Goal: Communication & Community: Answer question/provide support

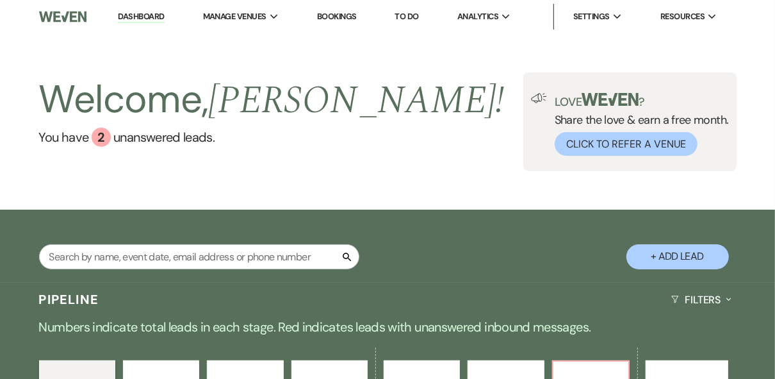
drag, startPoint x: 149, startPoint y: 16, endPoint x: 341, endPoint y: 102, distance: 210.5
click at [149, 16] on link "Dashboard" at bounding box center [141, 17] width 46 height 12
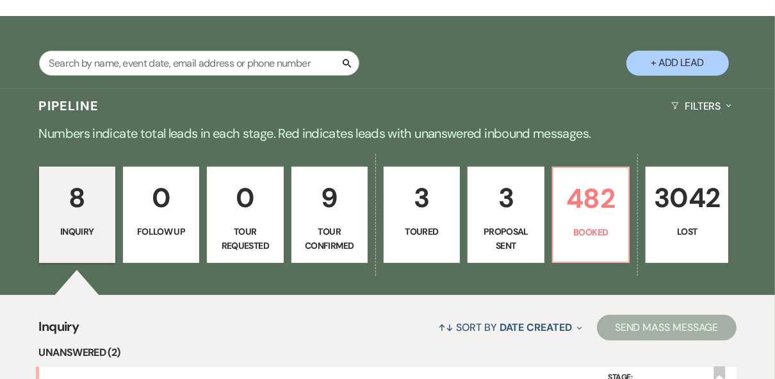
scroll to position [307, 0]
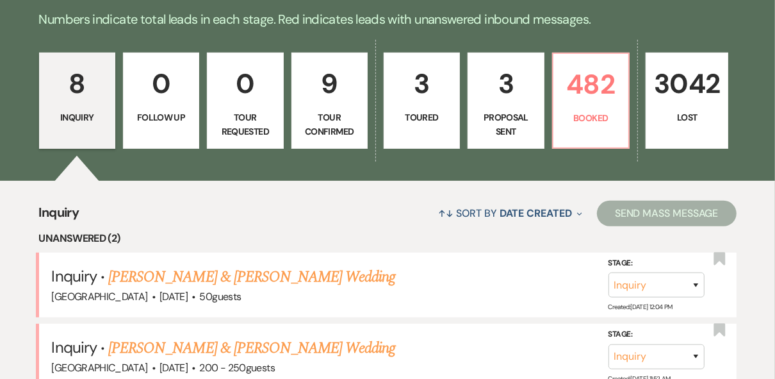
click at [326, 145] on link "9 Tour Confirmed" at bounding box center [329, 101] width 76 height 96
select select "4"
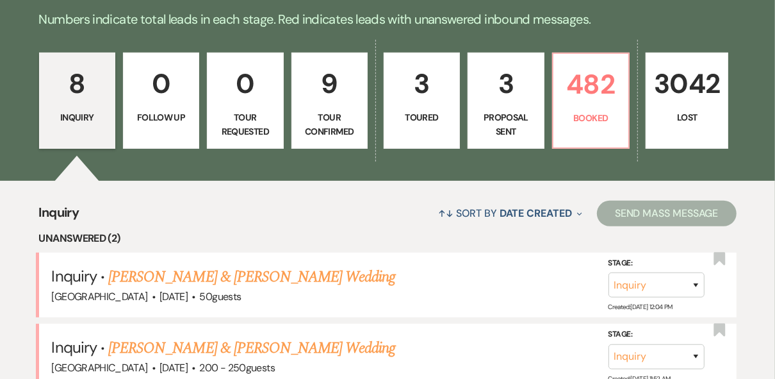
select select "4"
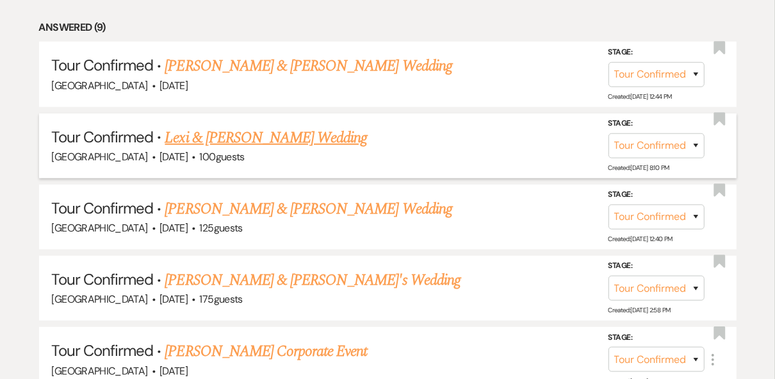
scroll to position [615, 0]
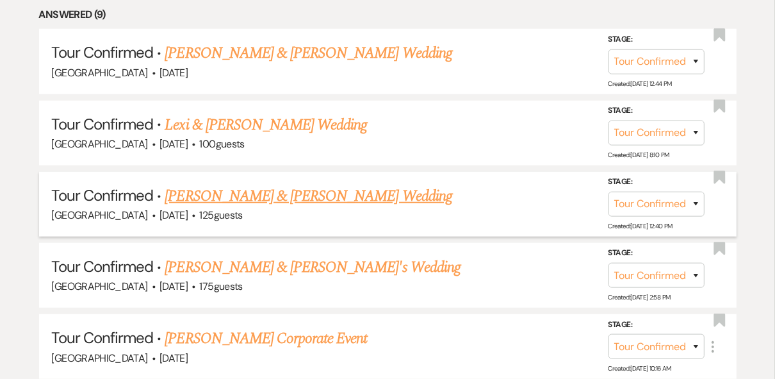
click at [359, 194] on link "[PERSON_NAME] & [PERSON_NAME] Wedding" at bounding box center [308, 195] width 287 height 23
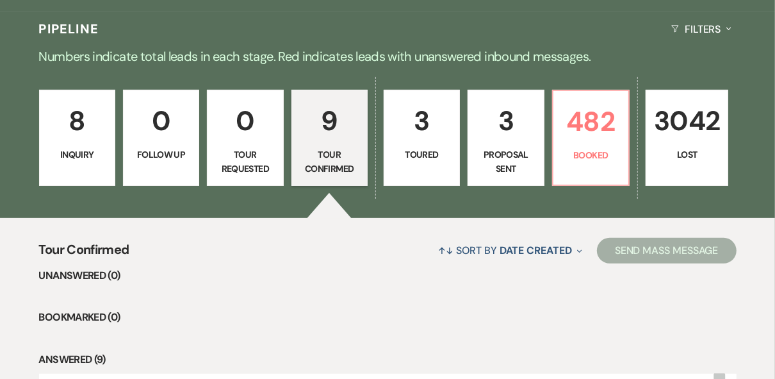
select select "4"
select select "5"
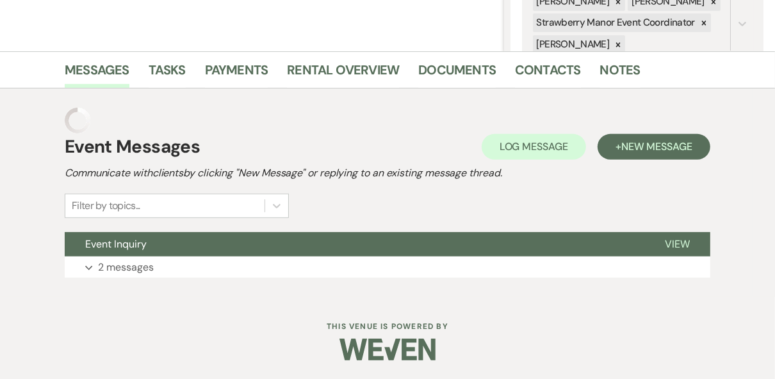
scroll to position [245, 0]
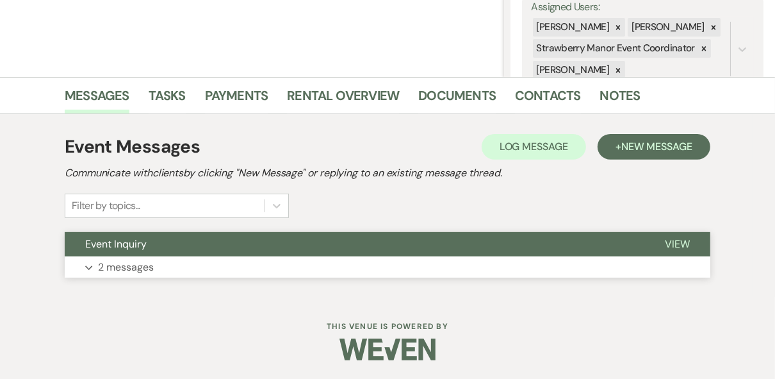
click at [695, 243] on button "View" at bounding box center [677, 244] width 66 height 24
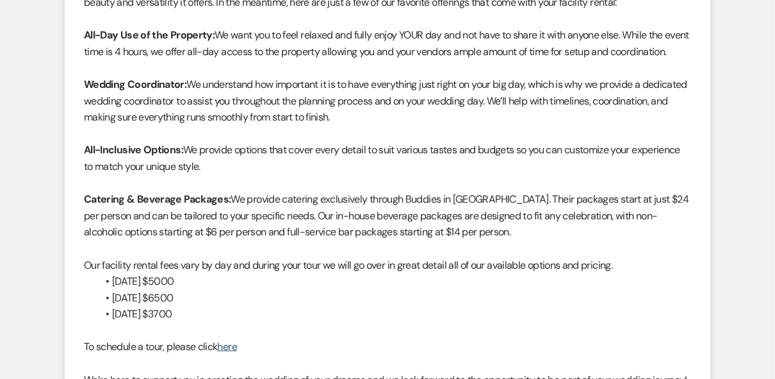
scroll to position [1234, 0]
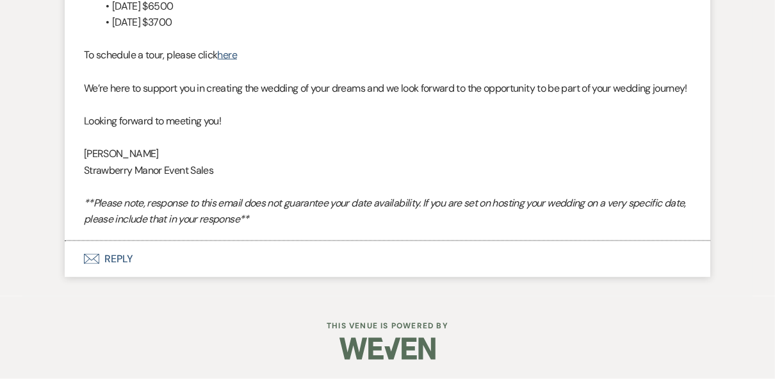
click at [124, 261] on button "Envelope Reply" at bounding box center [388, 259] width 646 height 36
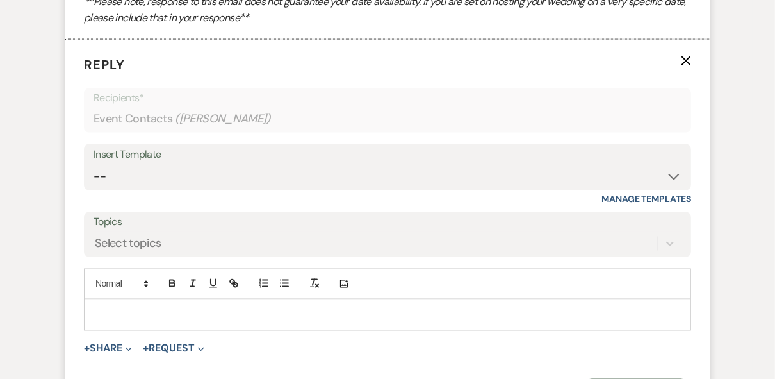
scroll to position [1418, 0]
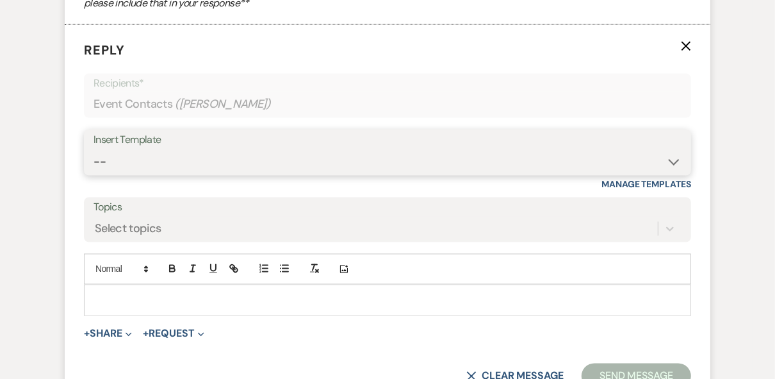
click at [148, 174] on select "-- Weven Planning Portal Introduction (Booked Events) Private Party Inquiry Res…" at bounding box center [388, 161] width 588 height 25
select select "4782"
click at [94, 174] on select "-- Weven Planning Portal Introduction (Booked Events) Private Party Inquiry Res…" at bounding box center [388, 161] width 588 height 25
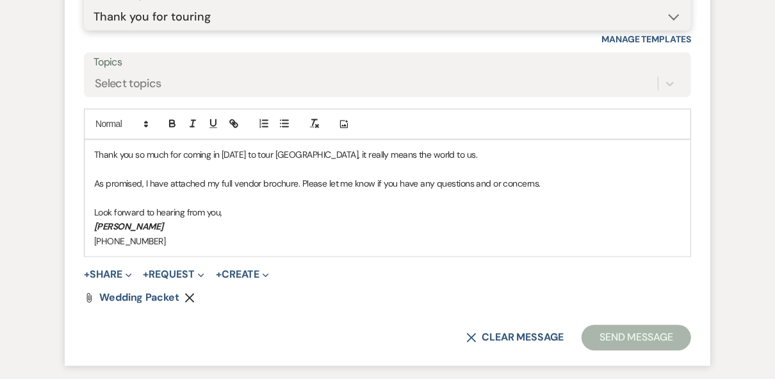
scroll to position [1623, 0]
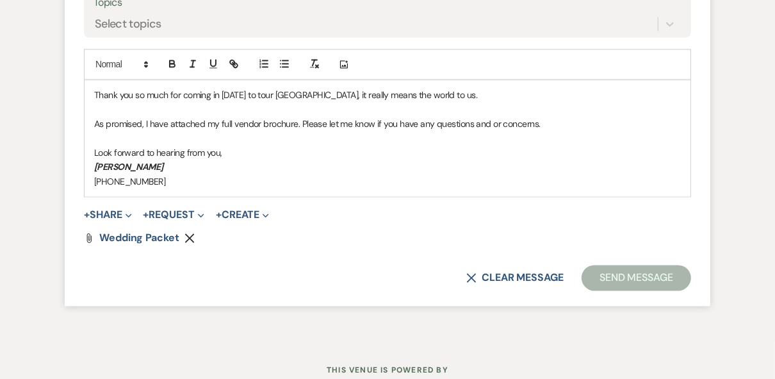
click at [217, 174] on p "[PERSON_NAME]" at bounding box center [387, 166] width 587 height 14
click at [205, 188] on p "[PHONE_NUMBER]" at bounding box center [387, 181] width 587 height 14
click at [647, 290] on button "Send Message" at bounding box center [637, 278] width 110 height 26
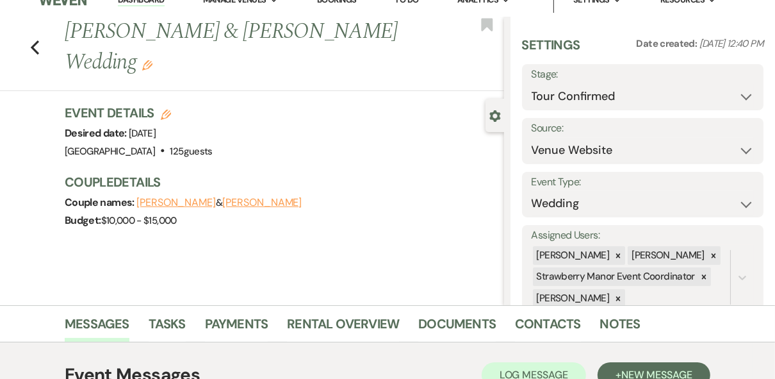
scroll to position [0, 0]
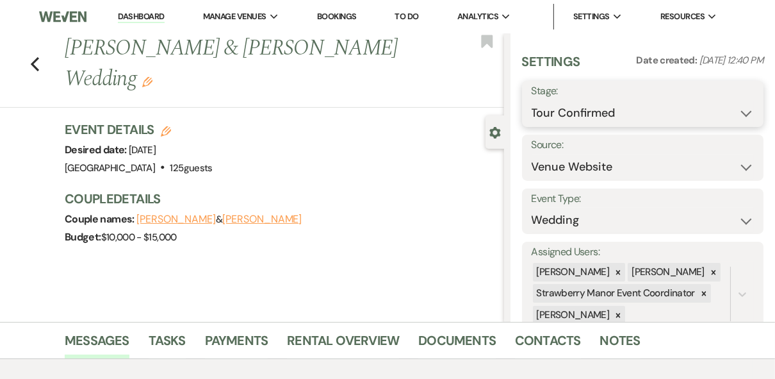
click at [740, 114] on select "Inquiry Follow Up Tour Requested Tour Confirmed Toured Proposal Sent Booked Lost" at bounding box center [643, 113] width 223 height 25
select select "5"
click at [532, 101] on select "Inquiry Follow Up Tour Requested Tour Confirmed Toured Proposal Sent Booked Lost" at bounding box center [643, 113] width 223 height 25
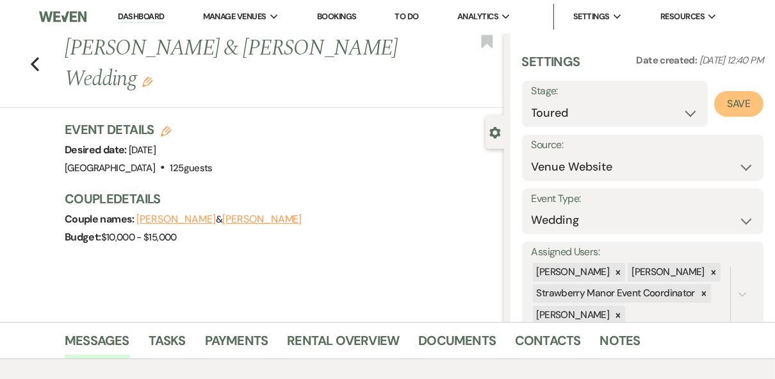
click at [731, 104] on button "Save" at bounding box center [738, 104] width 49 height 26
click at [34, 56] on icon "Previous" at bounding box center [35, 63] width 10 height 15
select select "4"
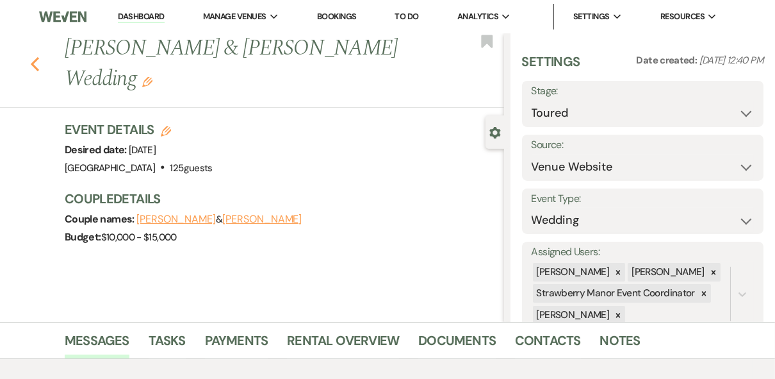
select select "4"
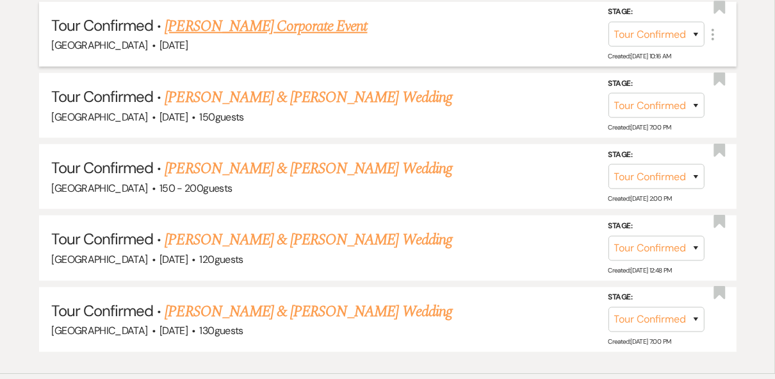
scroll to position [871, 0]
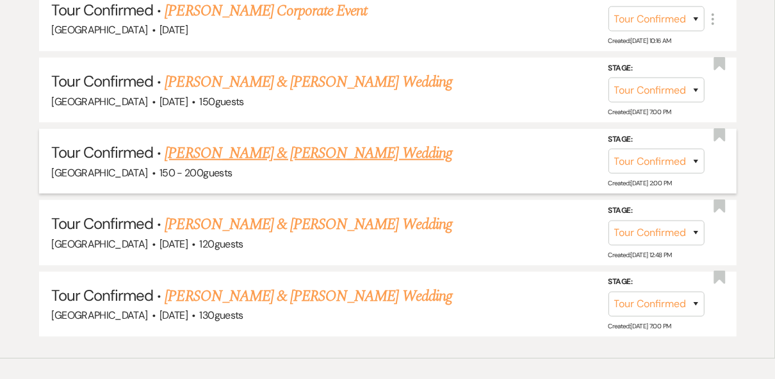
click at [227, 149] on link "[PERSON_NAME] & [PERSON_NAME] Wedding" at bounding box center [308, 153] width 287 height 23
select select "4"
select select "5"
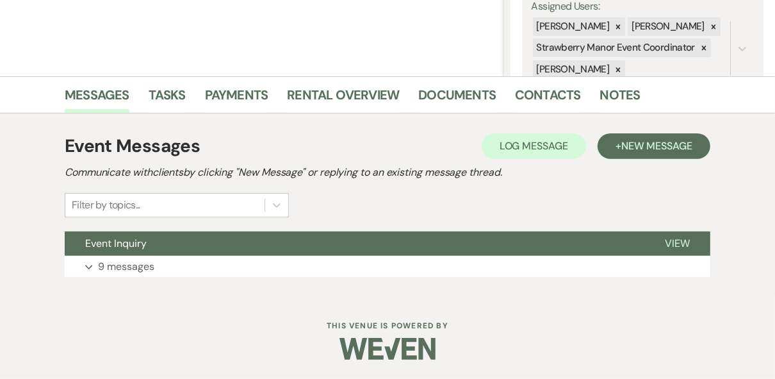
scroll to position [245, 0]
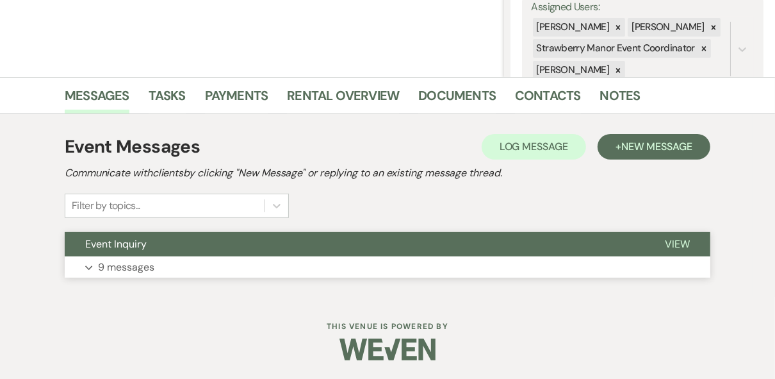
click at [686, 244] on span "View" at bounding box center [677, 243] width 25 height 13
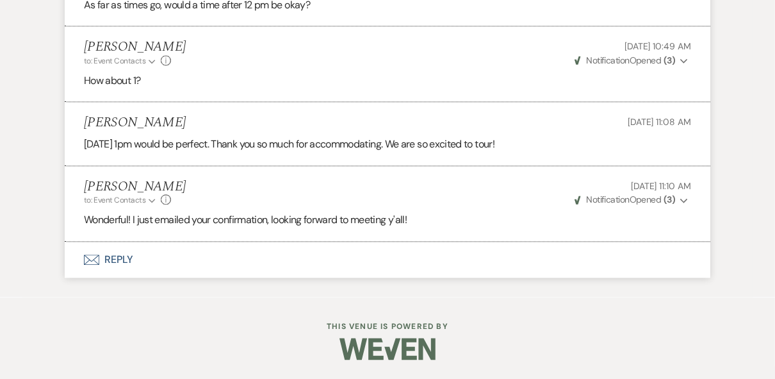
scroll to position [1943, 0]
click at [110, 261] on button "Envelope Reply" at bounding box center [388, 259] width 646 height 36
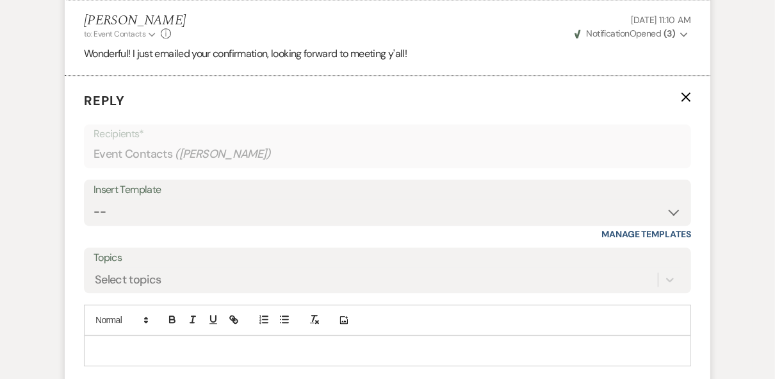
scroll to position [2184, 0]
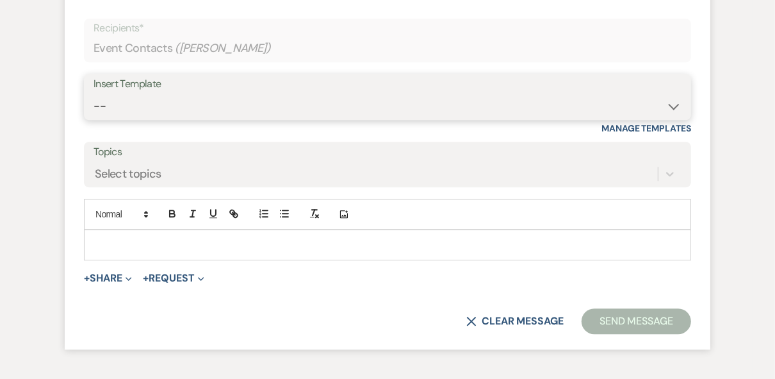
click at [133, 119] on select "-- Weven Planning Portal Introduction (Booked Events) Private Party Inquiry Res…" at bounding box center [388, 106] width 588 height 25
select select "4782"
click at [94, 119] on select "-- Weven Planning Portal Introduction (Booked Events) Private Party Inquiry Res…" at bounding box center [388, 106] width 588 height 25
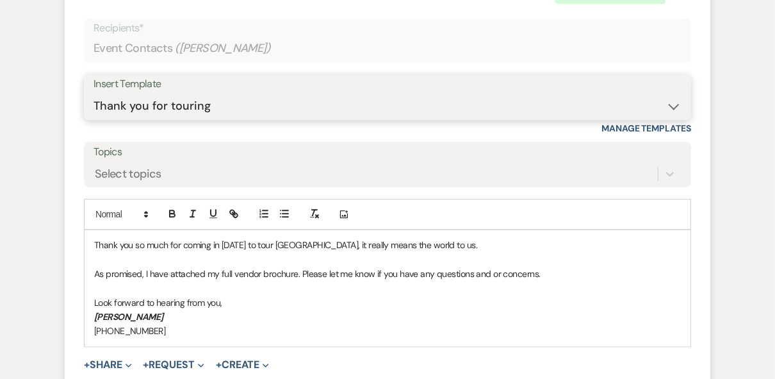
scroll to position [2389, 0]
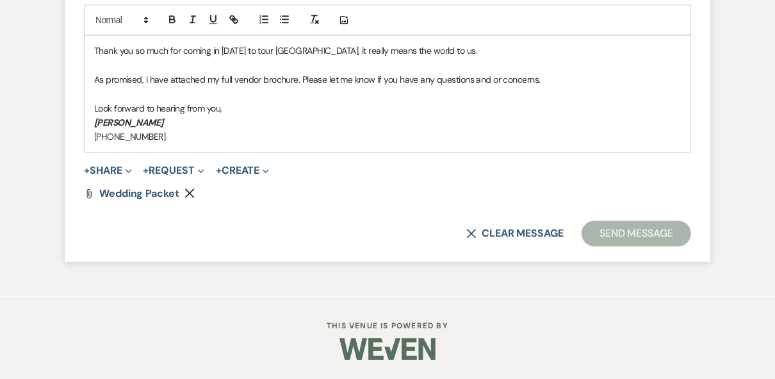
click at [191, 143] on p "[PHONE_NUMBER]" at bounding box center [387, 136] width 587 height 14
click at [644, 246] on button "Send Message" at bounding box center [637, 233] width 110 height 26
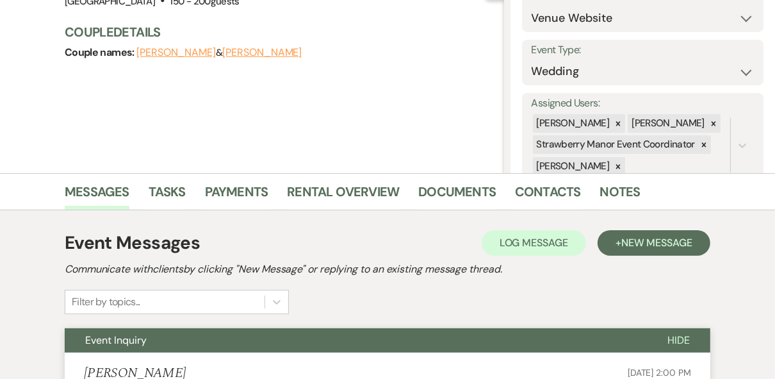
scroll to position [0, 0]
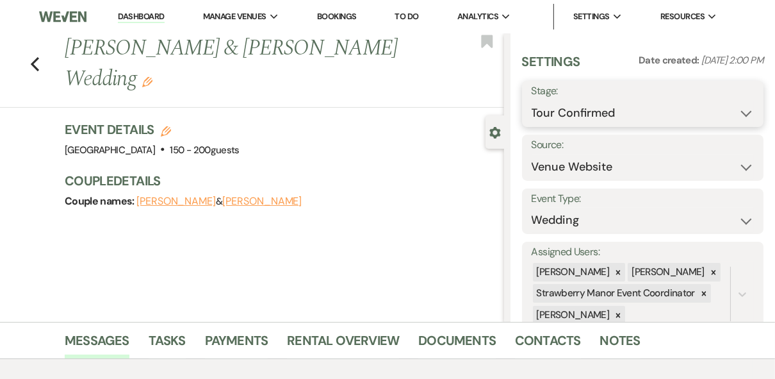
click at [734, 111] on select "Inquiry Follow Up Tour Requested Tour Confirmed Toured Proposal Sent Booked Lost" at bounding box center [643, 113] width 223 height 25
select select "5"
click at [532, 101] on select "Inquiry Follow Up Tour Requested Tour Confirmed Toured Proposal Sent Booked Lost" at bounding box center [643, 113] width 223 height 25
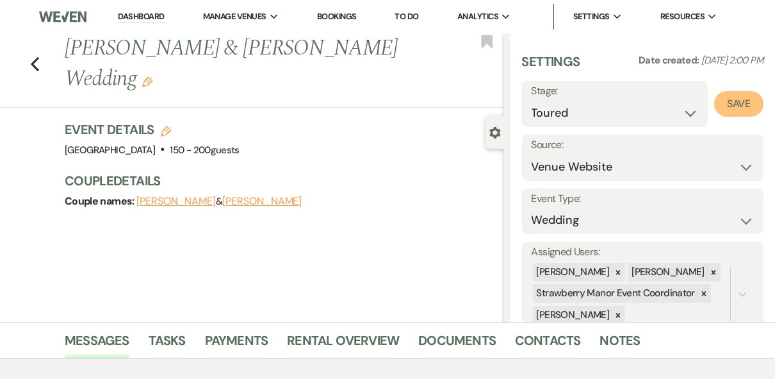
click at [728, 108] on button "Save" at bounding box center [738, 104] width 49 height 26
click at [35, 56] on icon "Previous" at bounding box center [35, 63] width 10 height 15
select select "4"
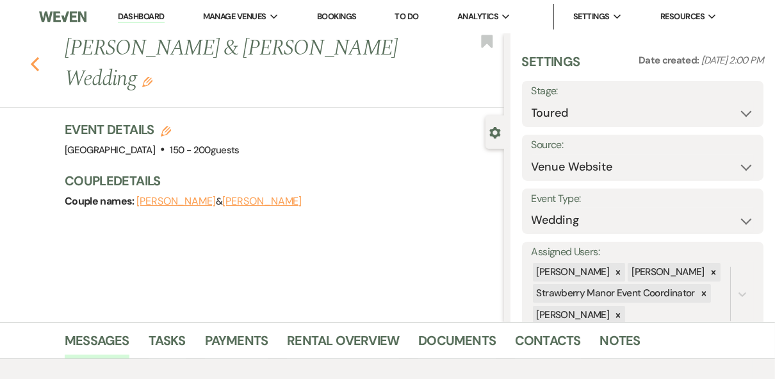
select select "4"
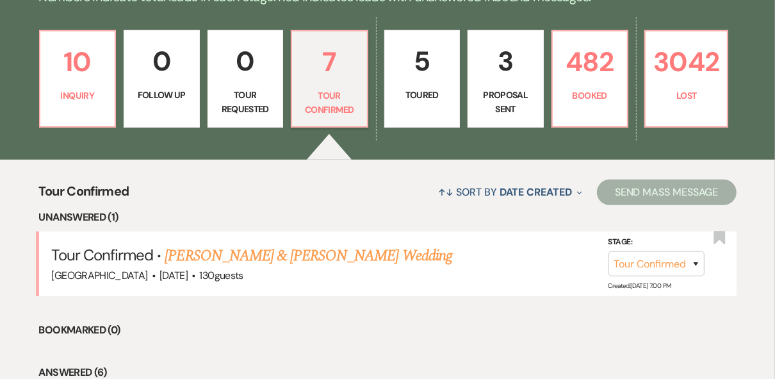
scroll to position [359, 0]
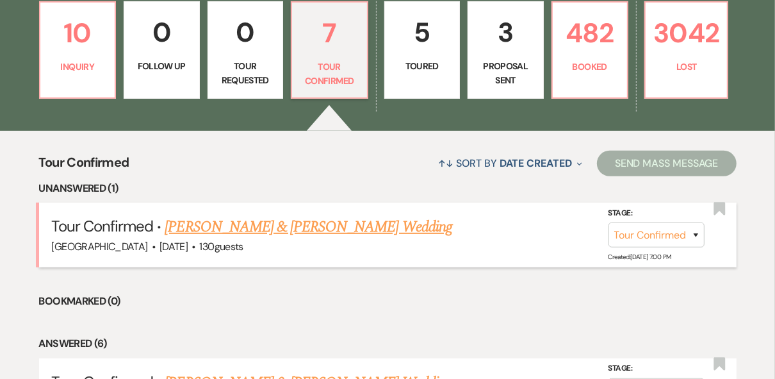
click at [364, 230] on link "[PERSON_NAME] & [PERSON_NAME] Wedding" at bounding box center [308, 226] width 287 height 23
select select "4"
select select "5"
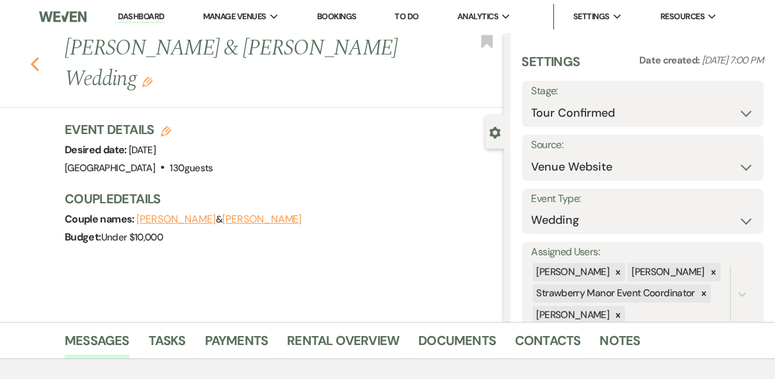
click at [38, 66] on use "button" at bounding box center [35, 64] width 8 height 14
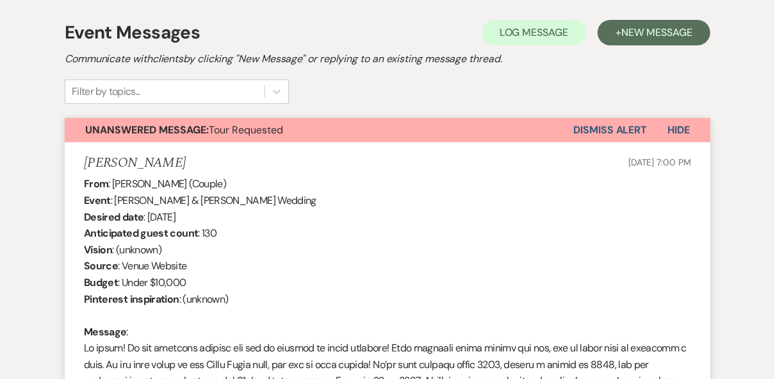
select select "4"
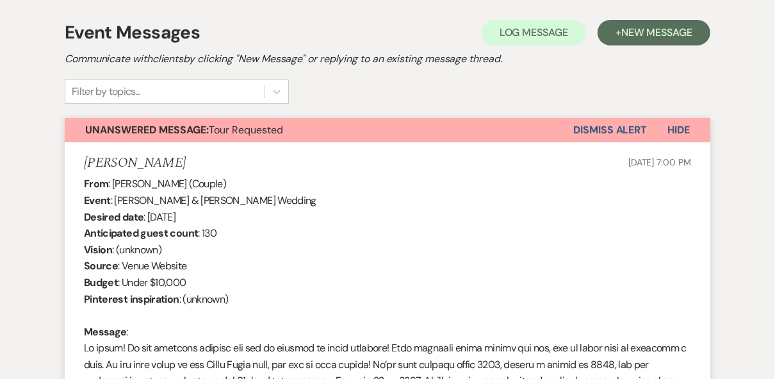
select select "4"
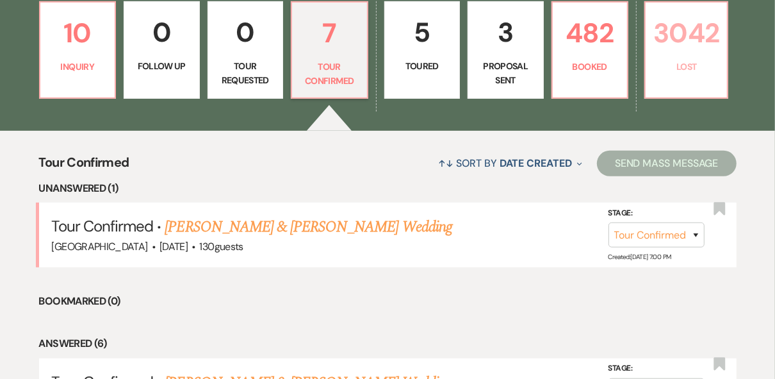
click at [692, 82] on link "3042 Lost" at bounding box center [686, 49] width 84 height 97
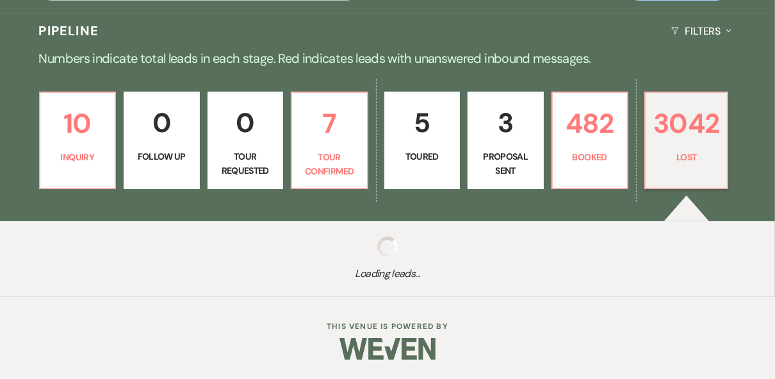
scroll to position [268, 0]
select select "8"
select select "5"
select select "8"
select select "5"
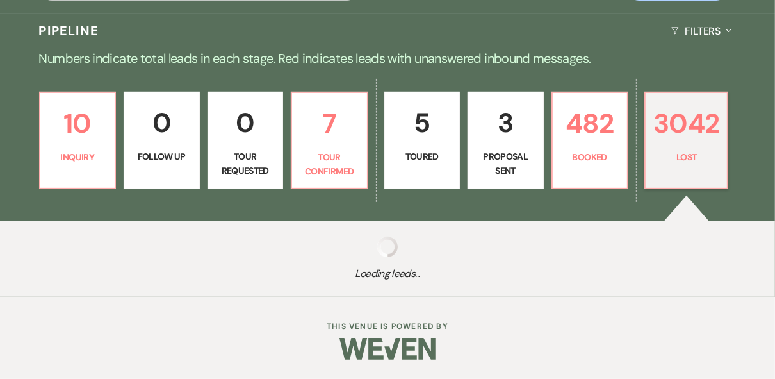
select select "8"
select select "5"
select select "8"
select select "5"
select select "8"
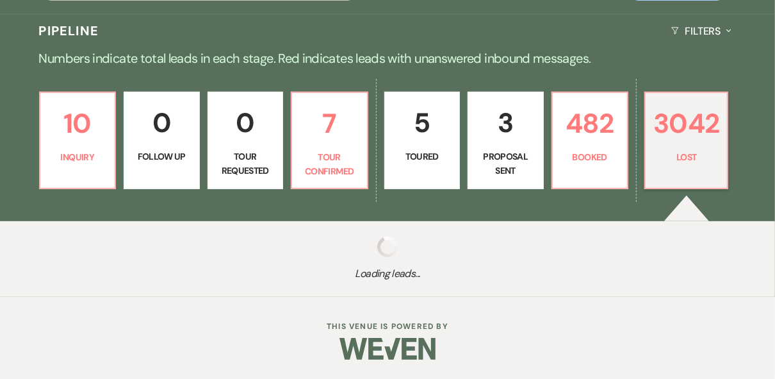
select select "5"
select select "8"
select select "6"
select select "8"
select select "5"
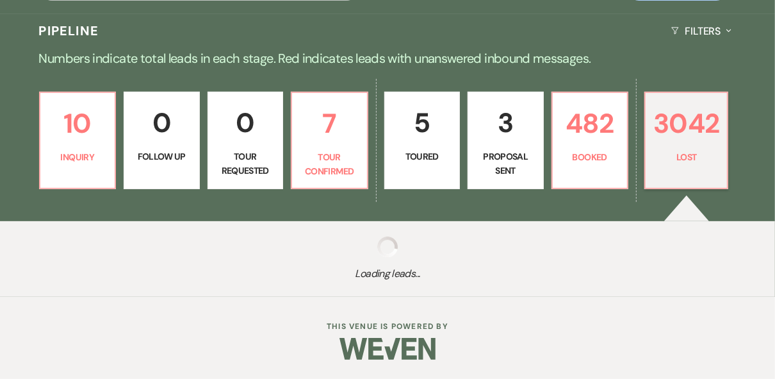
select select "8"
select select "5"
select select "8"
select select "5"
select select "8"
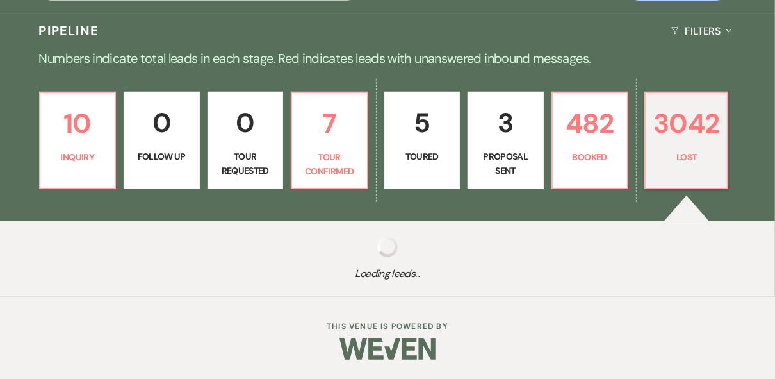
select select "5"
select select "8"
select select "5"
select select "8"
select select "5"
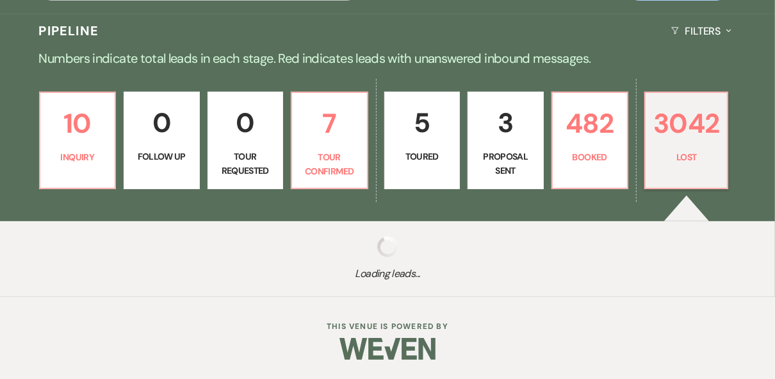
select select "8"
select select "5"
select select "8"
select select "5"
select select "8"
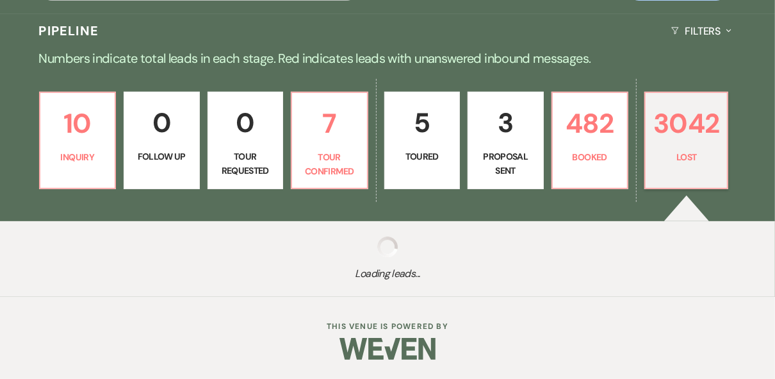
select select "5"
select select "8"
select select "5"
select select "8"
select select "5"
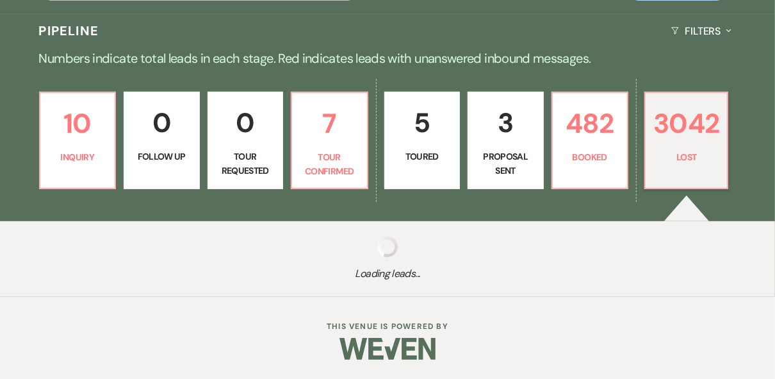
select select "8"
select select "5"
select select "8"
select select "5"
select select "8"
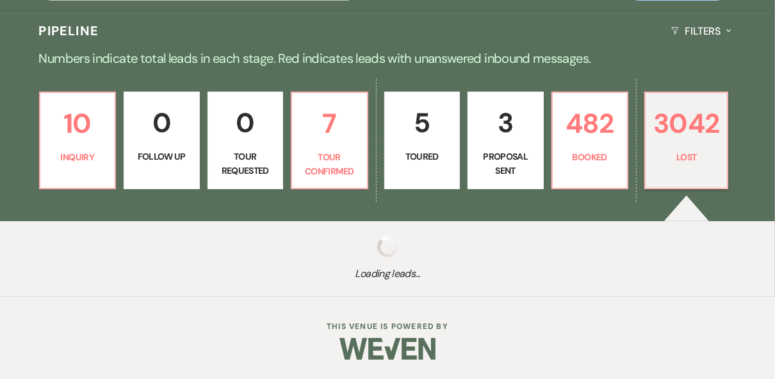
select select "5"
select select "8"
select select "5"
select select "8"
select select "5"
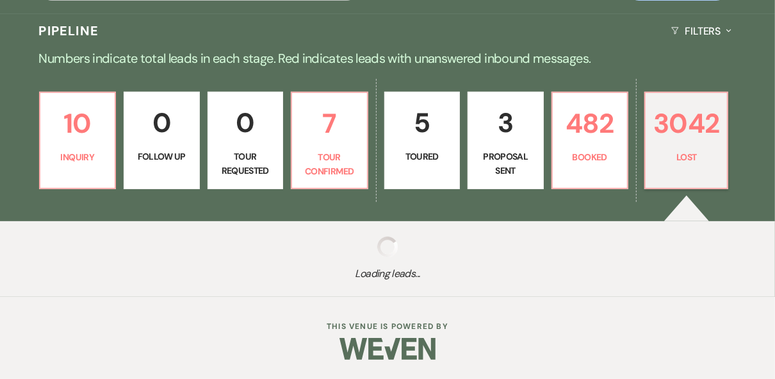
select select "8"
select select "5"
select select "8"
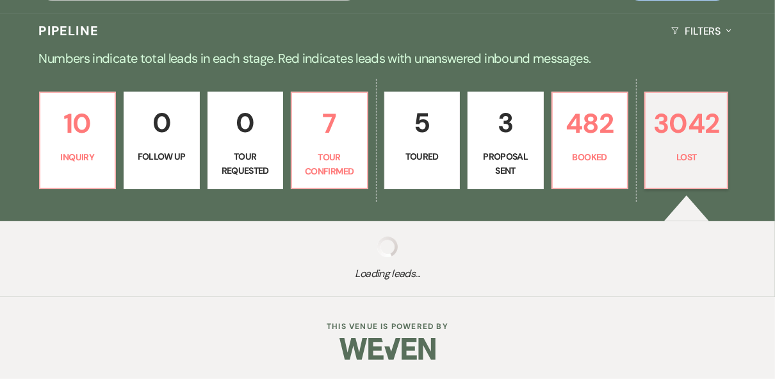
select select "5"
select select "8"
select select "5"
select select "8"
select select "5"
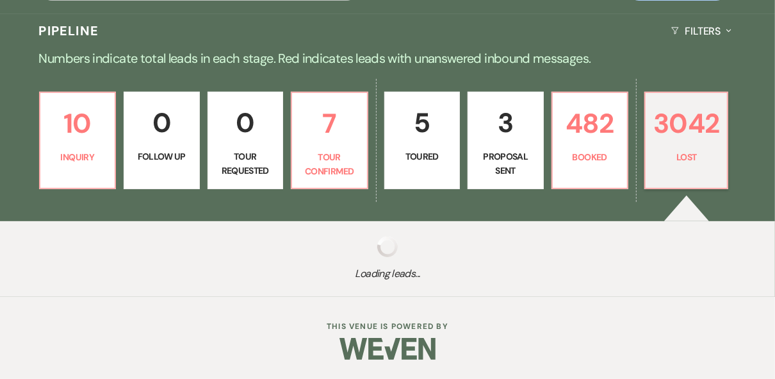
select select "8"
select select "5"
select select "8"
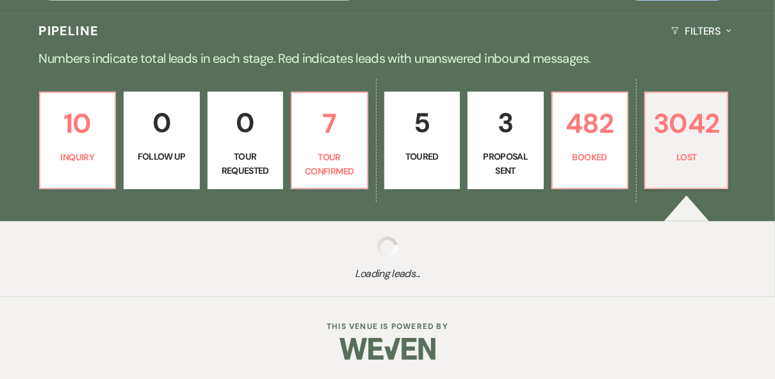
select select "5"
select select "8"
select select "5"
select select "8"
select select "5"
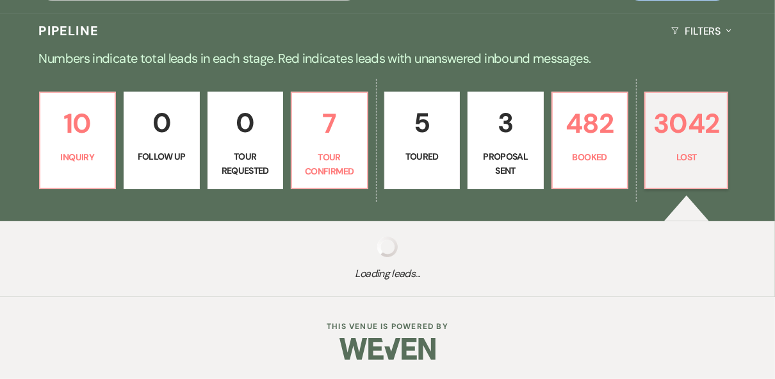
select select "8"
select select "5"
select select "8"
select select "5"
select select "8"
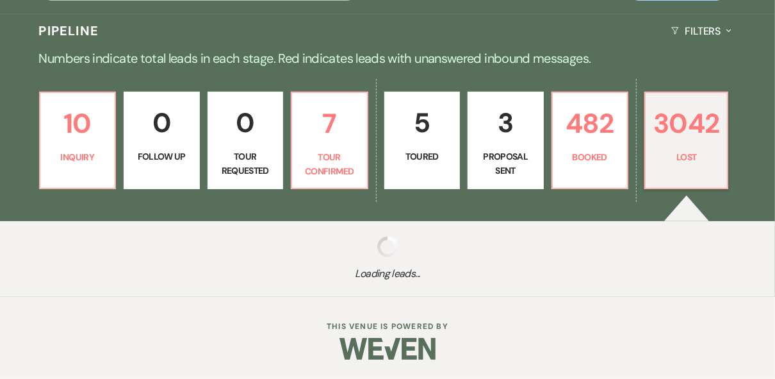
select select "8"
select select "5"
select select "8"
select select "5"
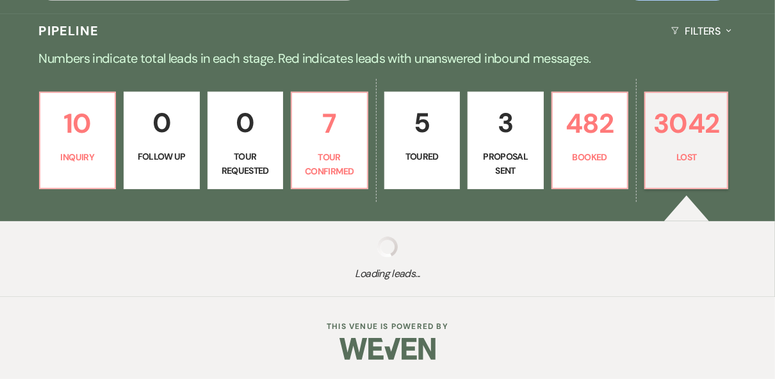
select select "8"
select select "5"
select select "8"
select select "5"
select select "8"
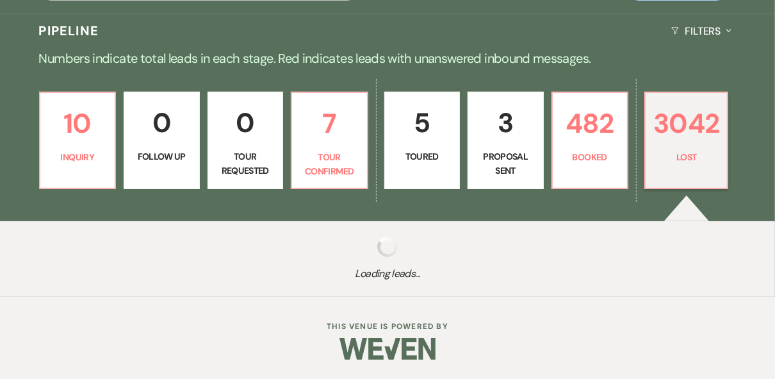
select select "5"
select select "8"
select select "5"
select select "8"
select select "5"
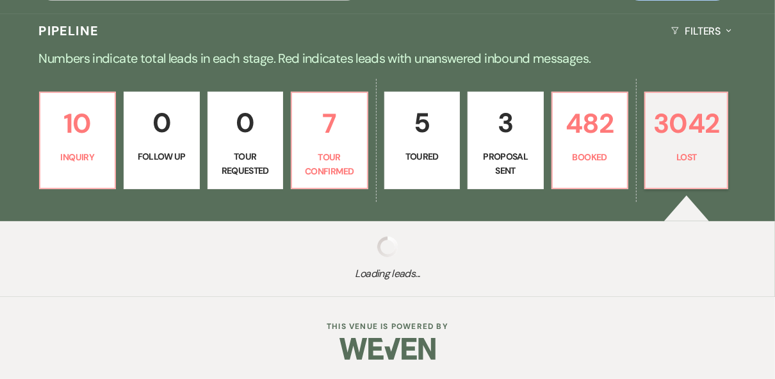
select select "8"
select select "5"
select select "8"
select select "5"
select select "8"
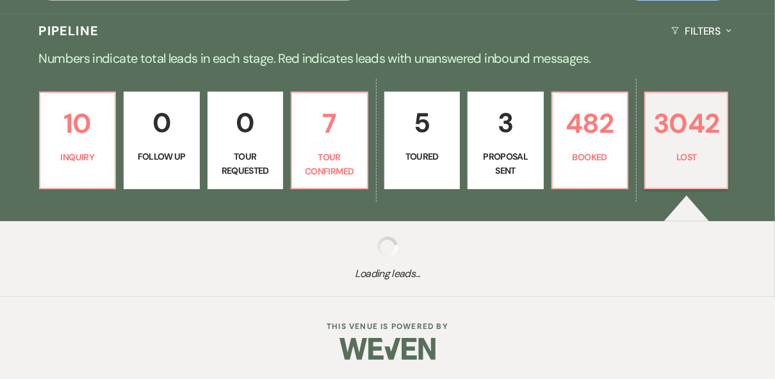
select select "5"
select select "8"
select select "5"
select select "8"
select select "5"
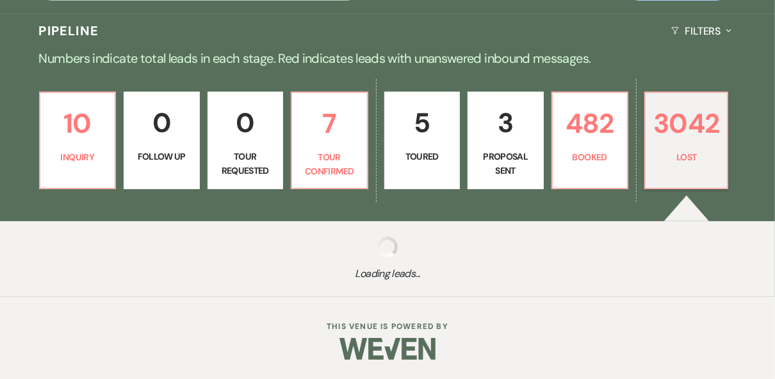
select select "8"
select select "5"
select select "8"
select select "5"
select select "8"
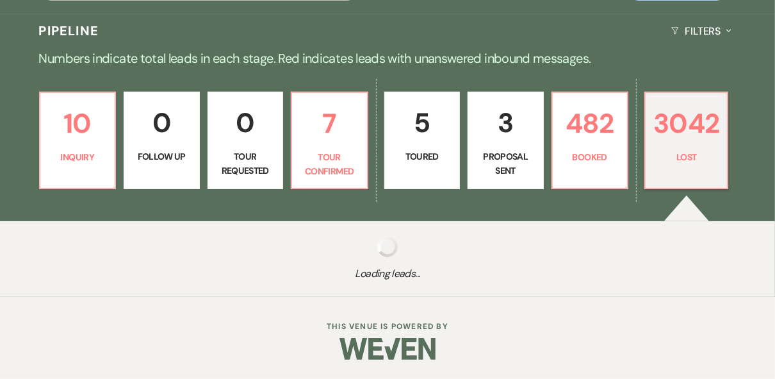
select select "5"
select select "8"
select select "5"
select select "8"
select select "5"
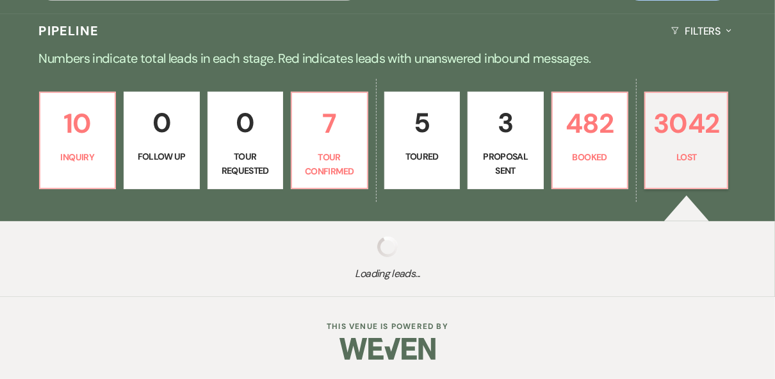
select select "8"
select select "5"
select select "8"
select select "5"
select select "8"
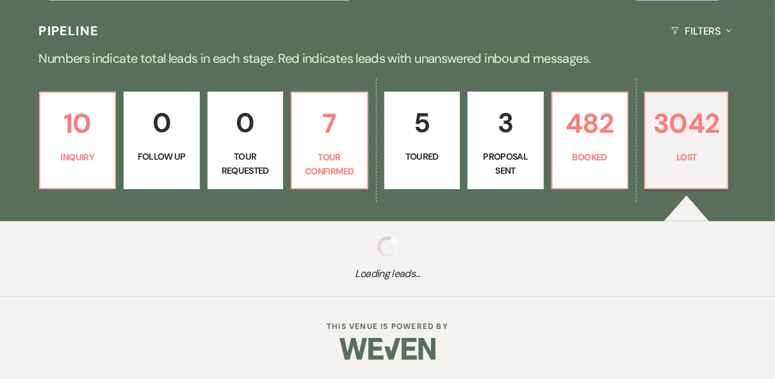
select select "5"
select select "8"
select select "5"
select select "8"
select select "5"
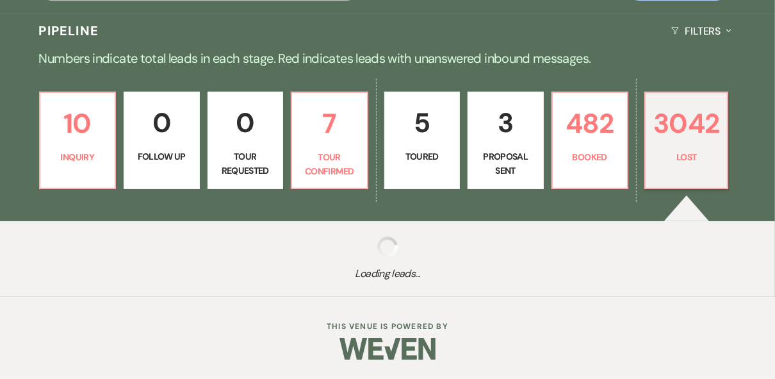
select select "8"
select select "5"
select select "8"
select select "5"
select select "8"
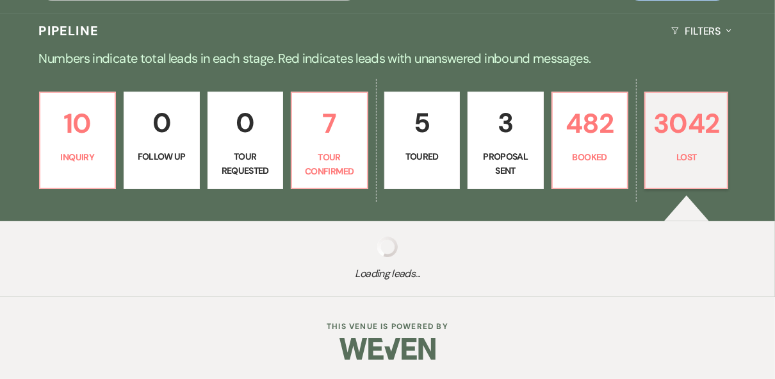
select select "5"
select select "8"
select select "5"
select select "8"
select select "5"
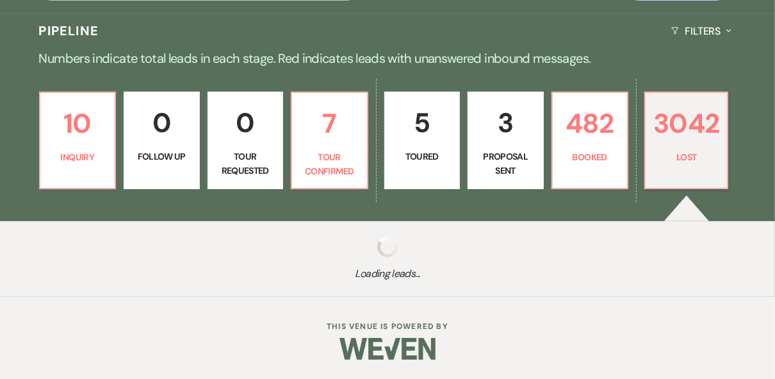
select select "8"
select select "6"
select select "8"
select select "5"
select select "8"
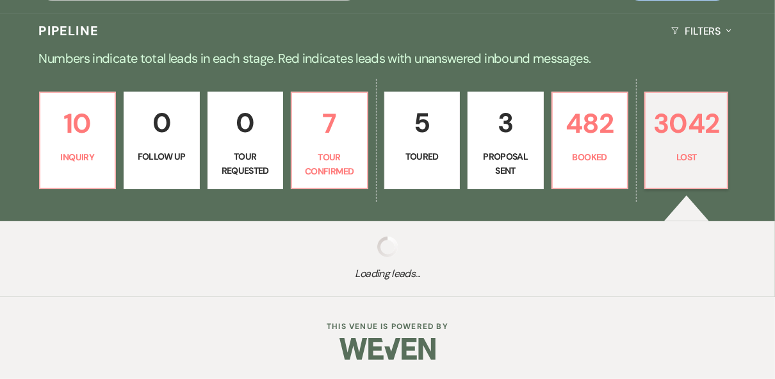
select select "5"
select select "8"
select select "5"
select select "8"
select select "5"
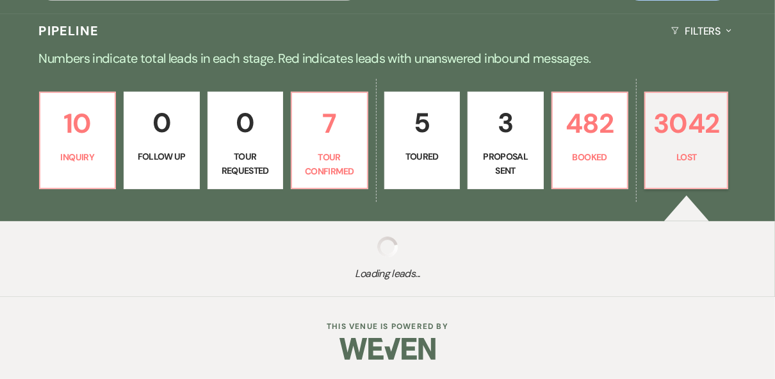
select select "8"
select select "5"
select select "8"
select select "5"
select select "8"
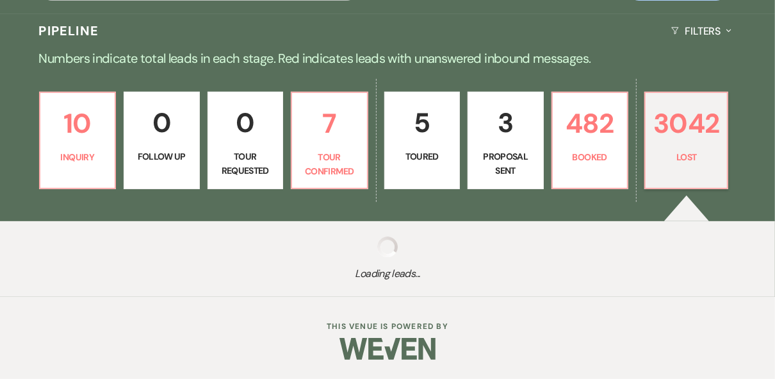
select select "5"
select select "8"
select select "5"
select select "8"
select select "5"
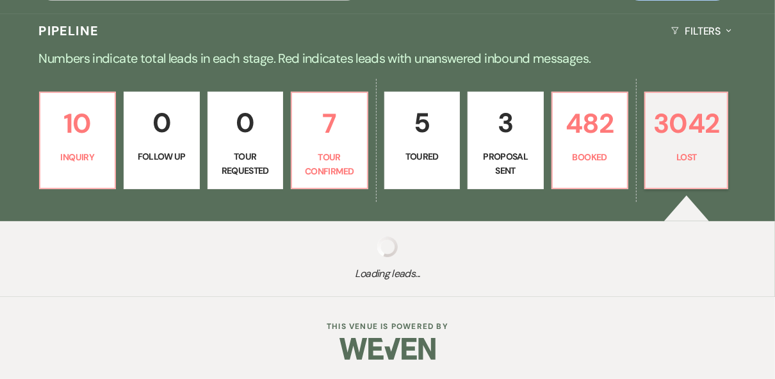
select select "8"
select select "5"
select select "8"
select select "5"
select select "8"
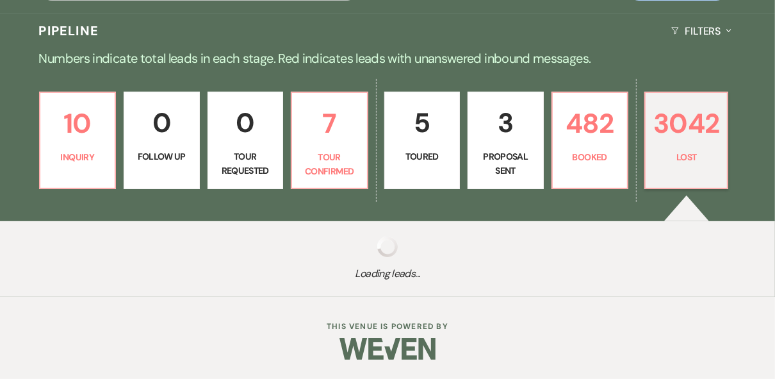
select select "5"
select select "8"
select select "5"
select select "8"
select select "5"
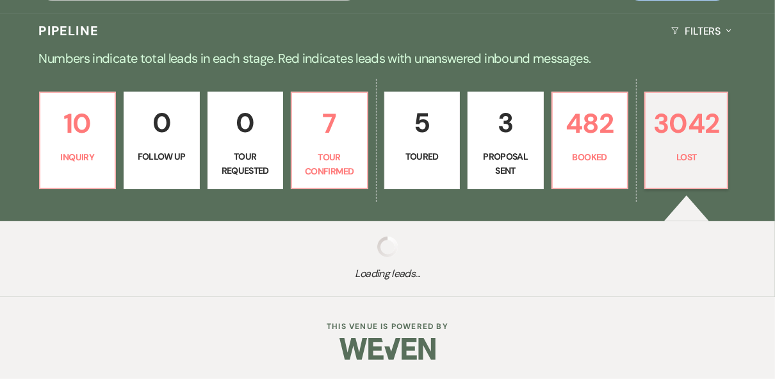
select select "8"
select select "5"
select select "8"
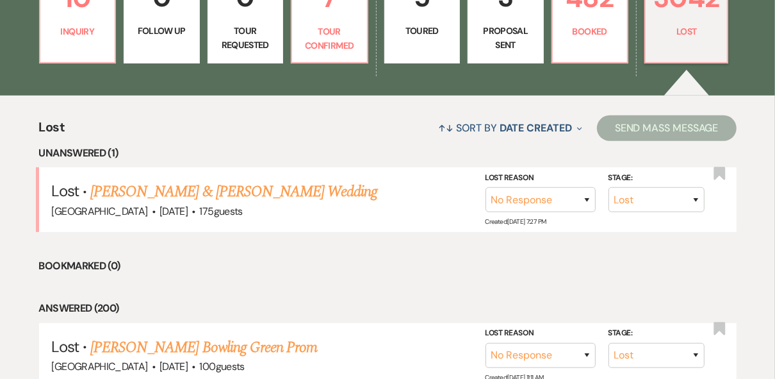
scroll to position [410, 0]
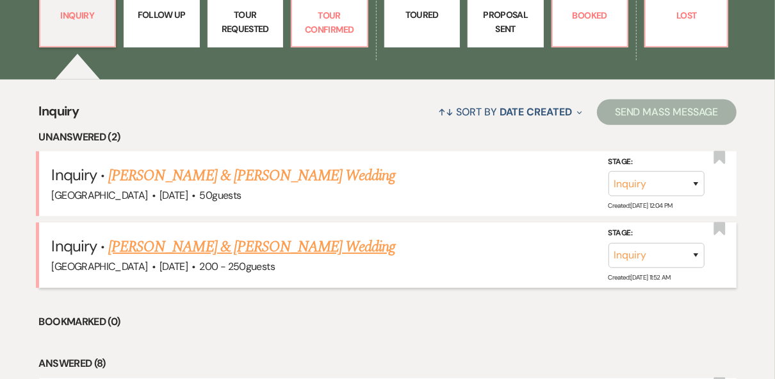
click at [218, 241] on link "[PERSON_NAME] & [PERSON_NAME] Wedding" at bounding box center [251, 246] width 287 height 23
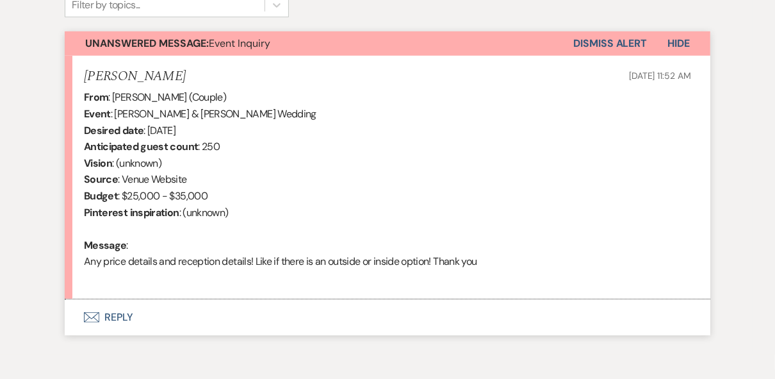
scroll to position [503, 0]
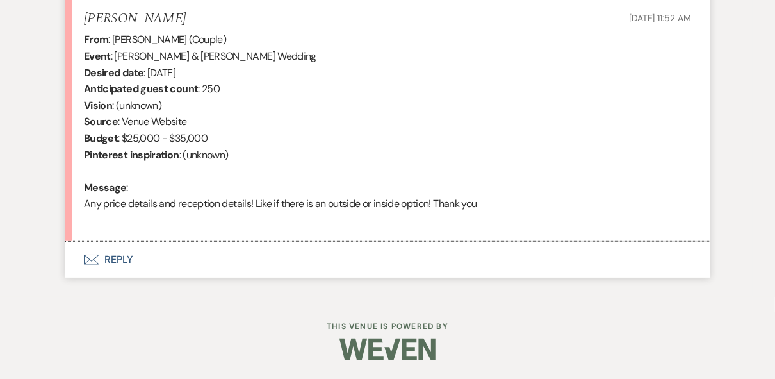
click at [120, 258] on button "Envelope Reply" at bounding box center [388, 259] width 646 height 36
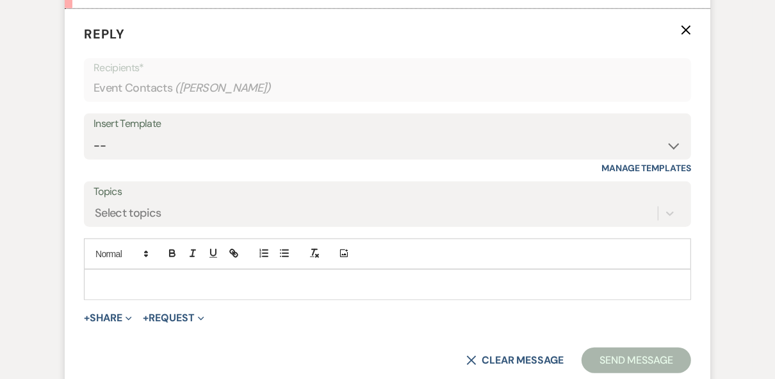
scroll to position [744, 0]
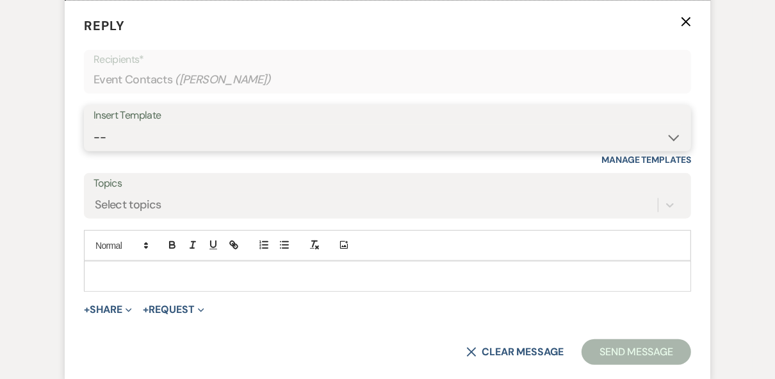
click at [139, 135] on select "-- Weven Planning Portal Introduction (Booked Events) Private Party Inquiry Res…" at bounding box center [388, 137] width 588 height 25
click at [94, 125] on select "-- Weven Planning Portal Introduction (Booked Events) Private Party Inquiry Res…" at bounding box center [388, 137] width 588 height 25
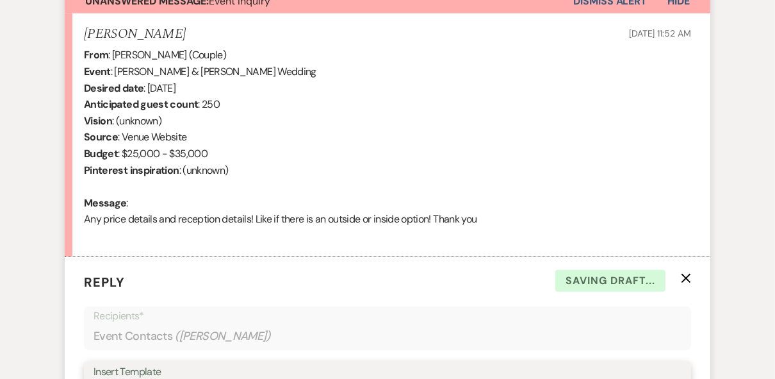
scroll to position [795, 0]
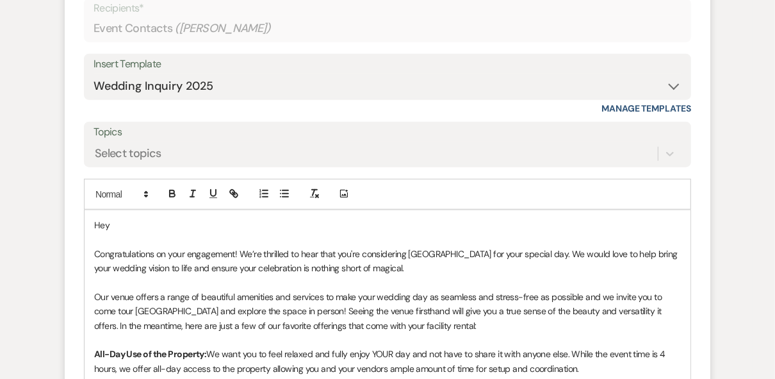
click at [115, 225] on p "Hey" at bounding box center [387, 225] width 587 height 14
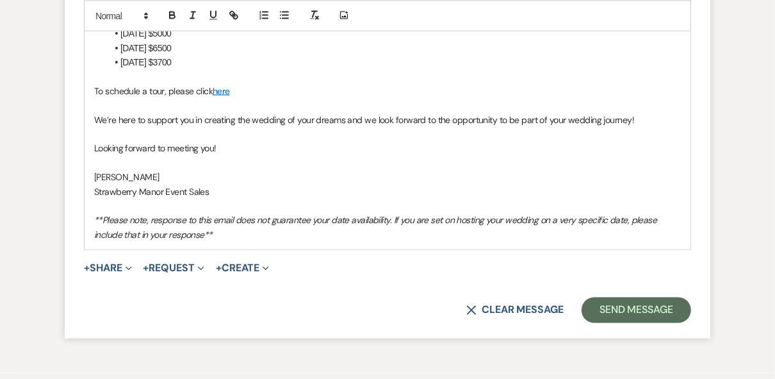
scroll to position [1406, 0]
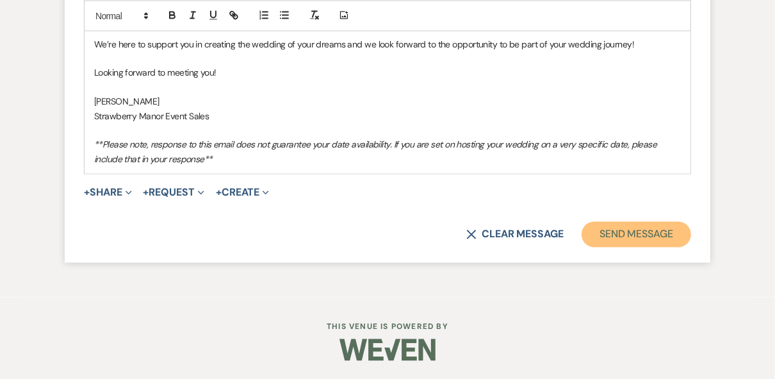
click at [660, 233] on button "Send Message" at bounding box center [637, 235] width 110 height 26
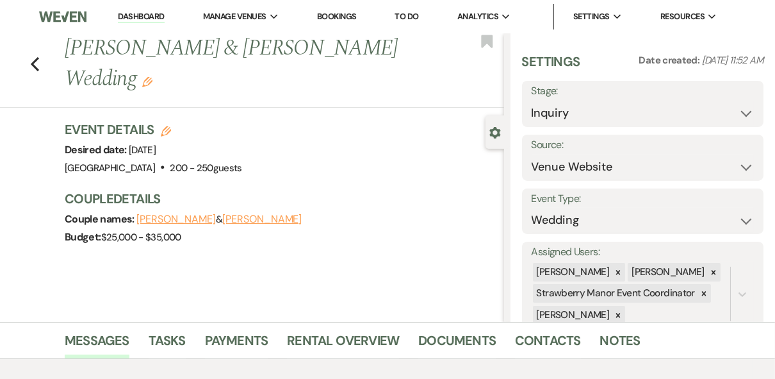
scroll to position [0, 0]
click at [38, 56] on icon "Previous" at bounding box center [35, 63] width 10 height 15
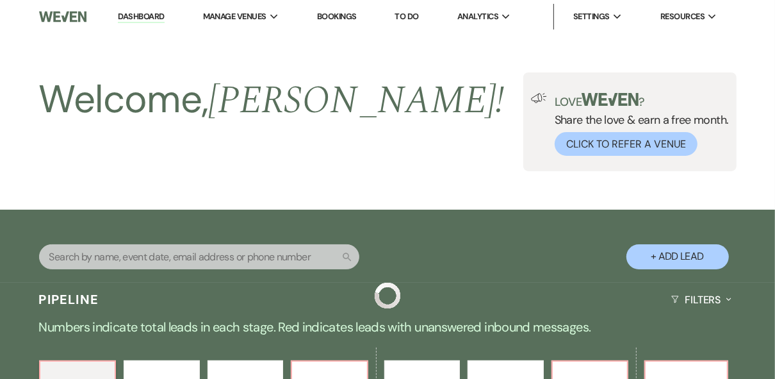
scroll to position [410, 0]
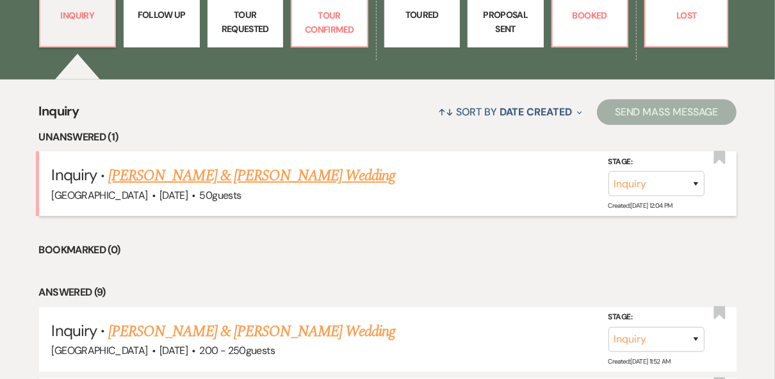
click at [173, 177] on link "[PERSON_NAME] & [PERSON_NAME] Wedding" at bounding box center [251, 175] width 287 height 23
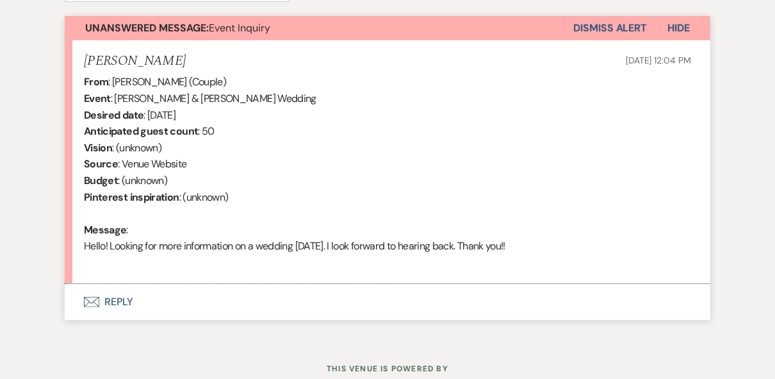
scroll to position [503, 0]
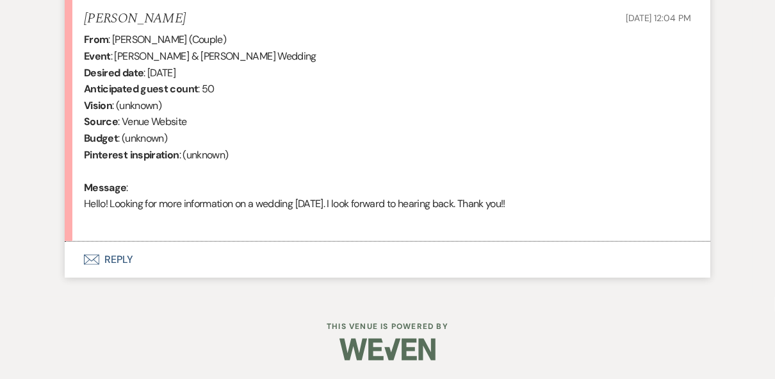
click at [118, 256] on button "Envelope Reply" at bounding box center [388, 259] width 646 height 36
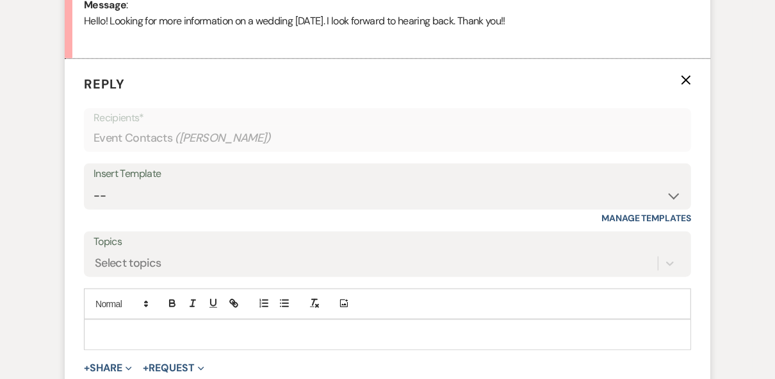
scroll to position [641, 0]
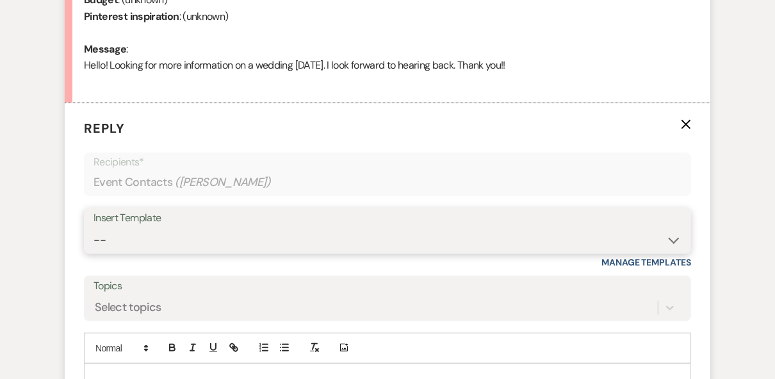
click at [259, 234] on select "-- Weven Planning Portal Introduction (Booked Events) Private Party Inquiry Res…" at bounding box center [388, 239] width 588 height 25
click at [167, 233] on select "-- Weven Planning Portal Introduction (Booked Events) Private Party Inquiry Res…" at bounding box center [388, 239] width 588 height 25
click at [94, 227] on select "-- Weven Planning Portal Introduction (Booked Events) Private Party Inquiry Res…" at bounding box center [388, 239] width 588 height 25
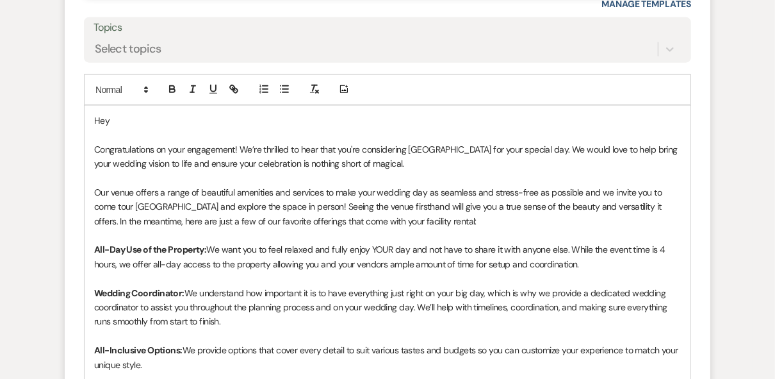
scroll to position [897, 0]
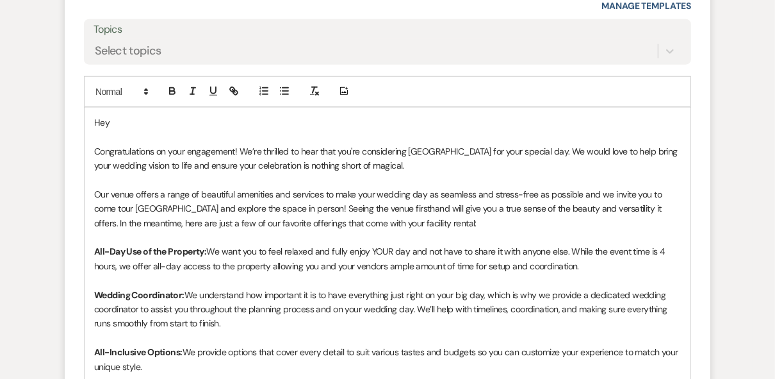
click at [146, 126] on p "Hey" at bounding box center [387, 122] width 587 height 14
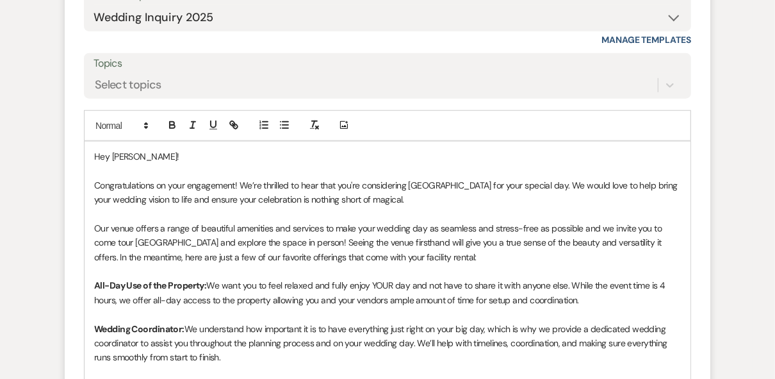
scroll to position [846, 0]
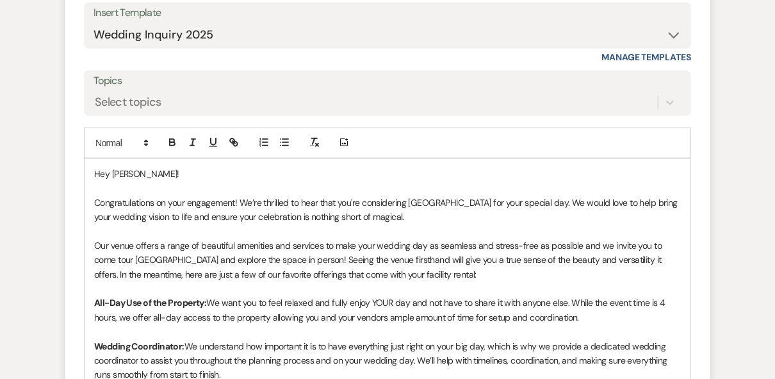
click at [437, 213] on p "Congratulations on your engagement! We’re thrilled to hear that you're consider…" at bounding box center [387, 209] width 587 height 29
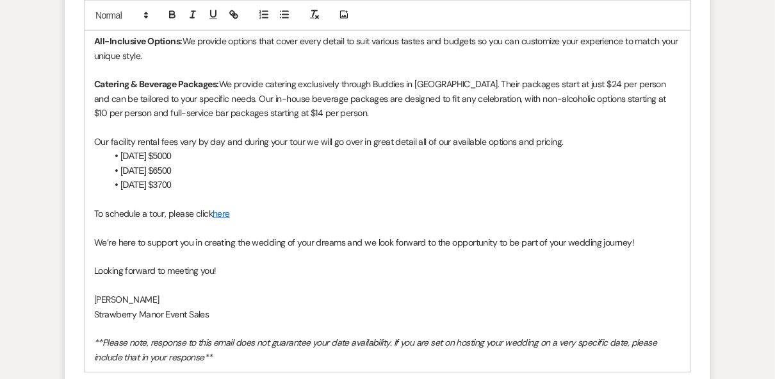
scroll to position [1256, 0]
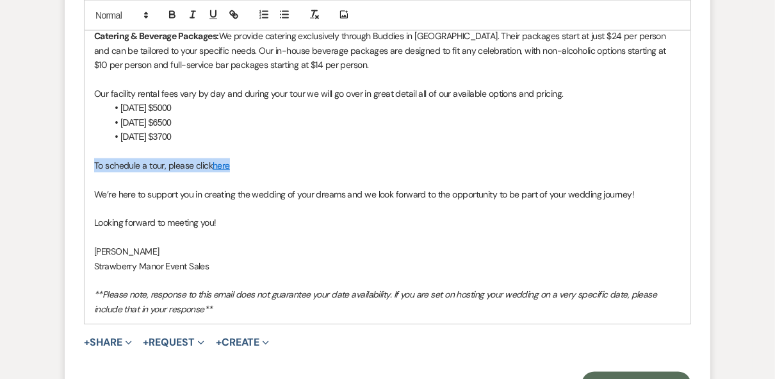
drag, startPoint x: 240, startPoint y: 177, endPoint x: 94, endPoint y: 184, distance: 146.2
click at [94, 172] on p "To schedule a tour, please click here" at bounding box center [387, 165] width 587 height 14
click at [94, 200] on p "We’re here to support you in creating the wedding of your dreams and we look fo…" at bounding box center [387, 194] width 587 height 14
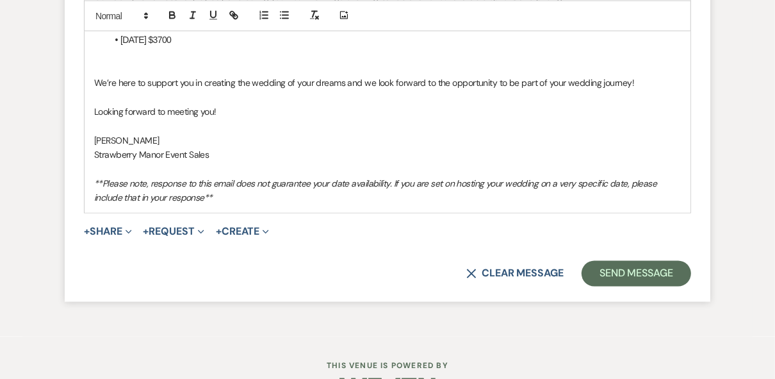
scroll to position [1359, 0]
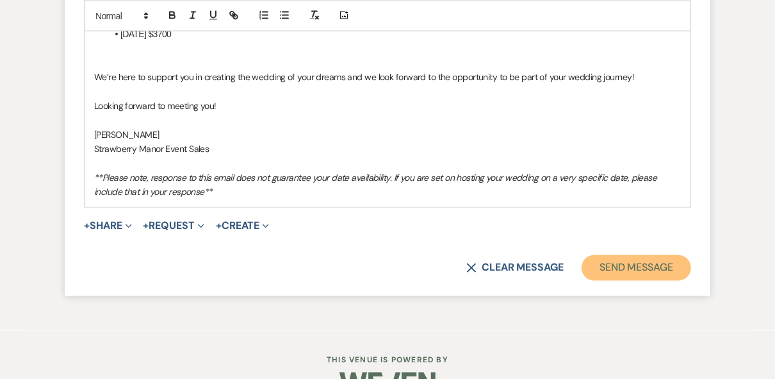
click at [614, 274] on button "Send Message" at bounding box center [637, 268] width 110 height 26
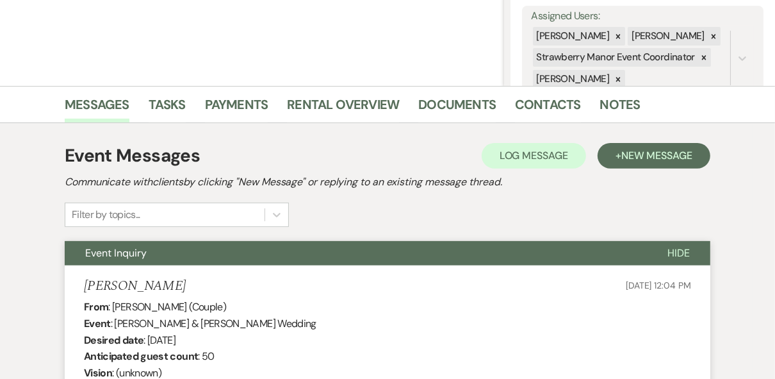
scroll to position [0, 0]
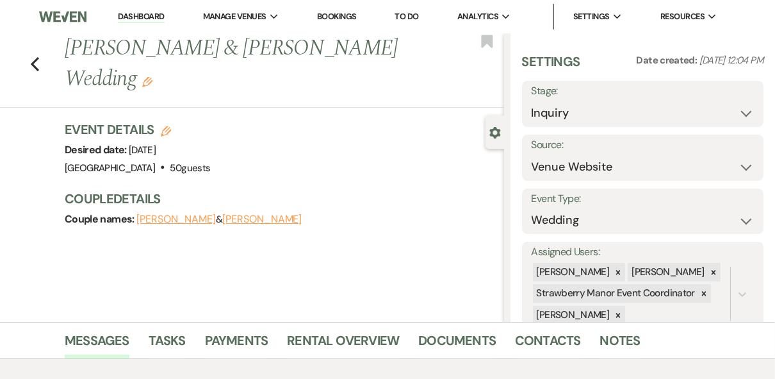
click at [157, 17] on link "Dashboard" at bounding box center [141, 17] width 46 height 12
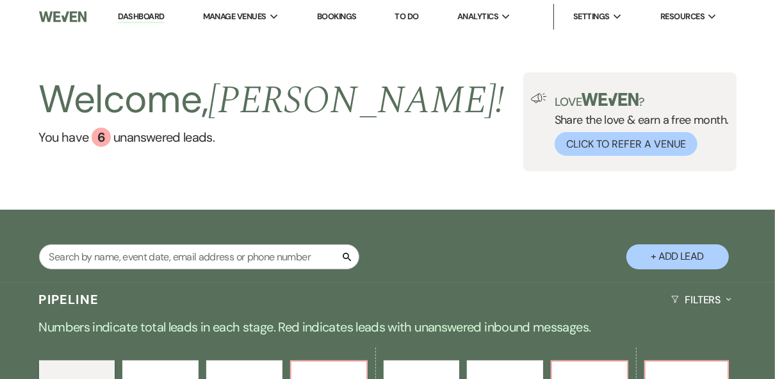
click at [367, 140] on div "Welcome, [PERSON_NAME] ! You have 6 unanswered lead s . Love ? Share the love &…" at bounding box center [387, 121] width 775 height 99
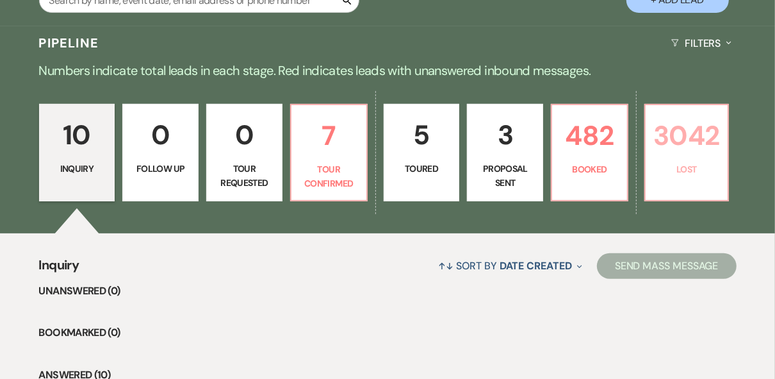
click at [685, 169] on p "Lost" at bounding box center [686, 169] width 66 height 14
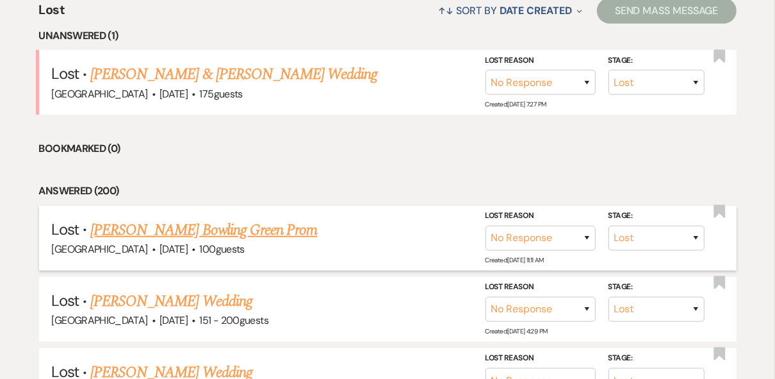
scroll to position [512, 0]
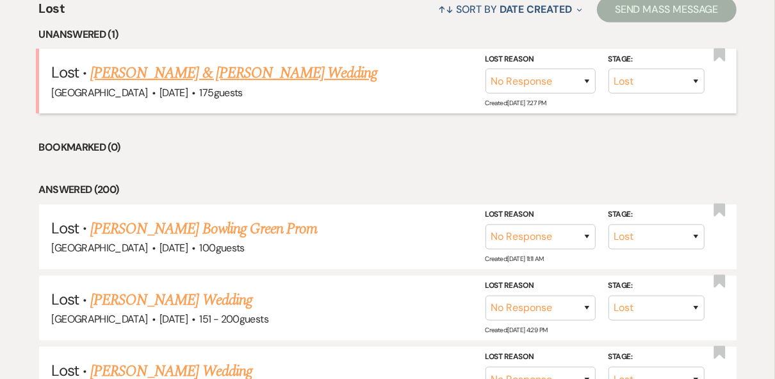
click at [191, 77] on link "[PERSON_NAME] & [PERSON_NAME] Wedding" at bounding box center [233, 72] width 287 height 23
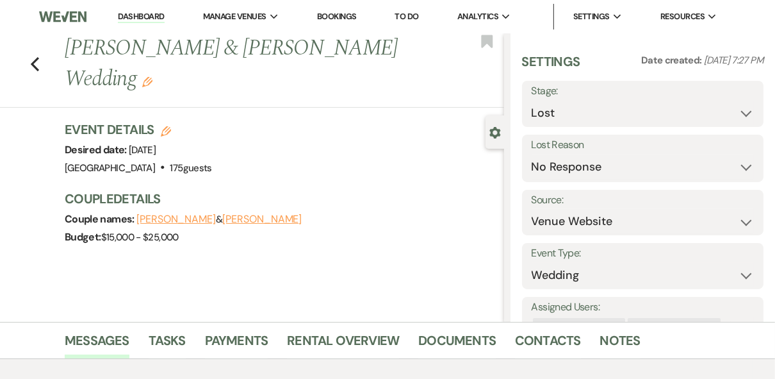
drag, startPoint x: 384, startPoint y: 51, endPoint x: 73, endPoint y: 49, distance: 311.3
click at [73, 49] on h1 "[PERSON_NAME] & [PERSON_NAME] Wedding Edit" at bounding box center [238, 63] width 346 height 61
copy h1 "[PERSON_NAME] & [PERSON_NAME] Wedding"
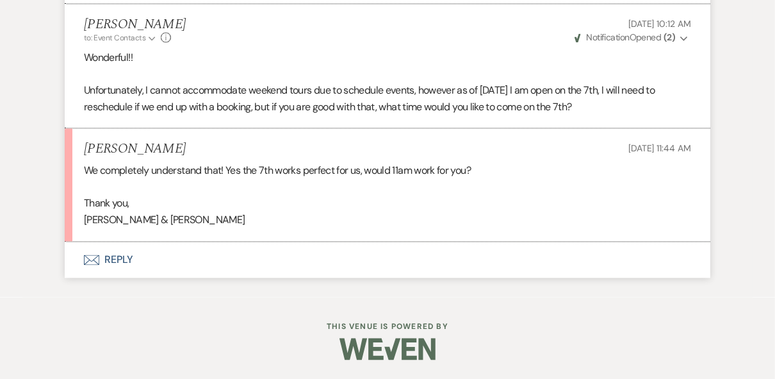
scroll to position [1722, 0]
click at [119, 260] on button "Envelope Reply" at bounding box center [388, 259] width 646 height 36
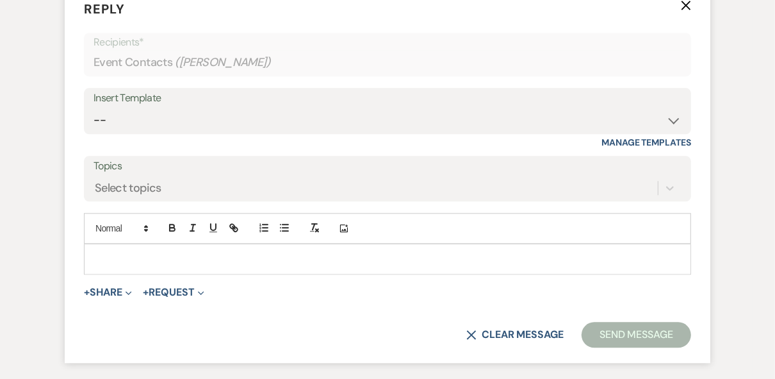
scroll to position [1963, 0]
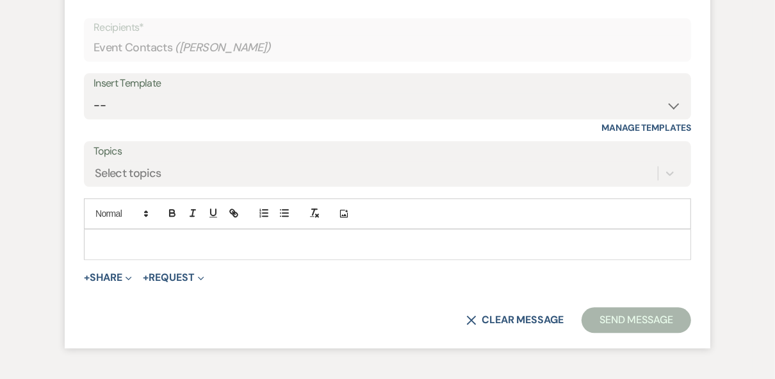
click at [122, 251] on p at bounding box center [387, 244] width 587 height 14
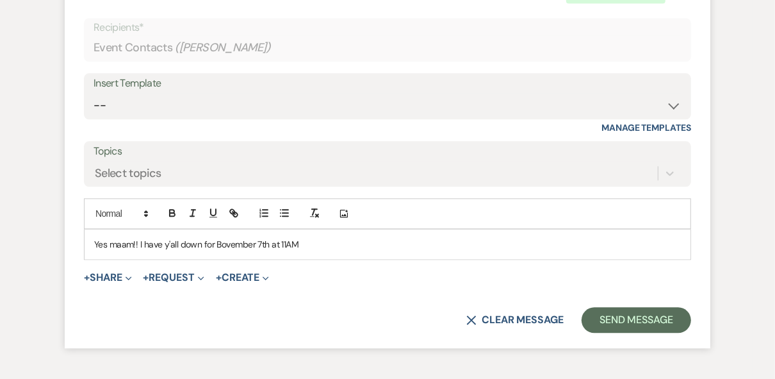
drag, startPoint x: 123, startPoint y: 275, endPoint x: 347, endPoint y: 251, distance: 224.8
click at [389, 229] on div "Add Photo" at bounding box center [387, 213] width 607 height 31
click at [330, 251] on p "Yes ma'am!! I have y'all down for [DATE] 11AM" at bounding box center [387, 244] width 587 height 14
click at [483, 251] on p "Yes ma'am!! I have y'all down for [DATE] 11AM. Please let me know if anything c…" at bounding box center [387, 244] width 587 height 14
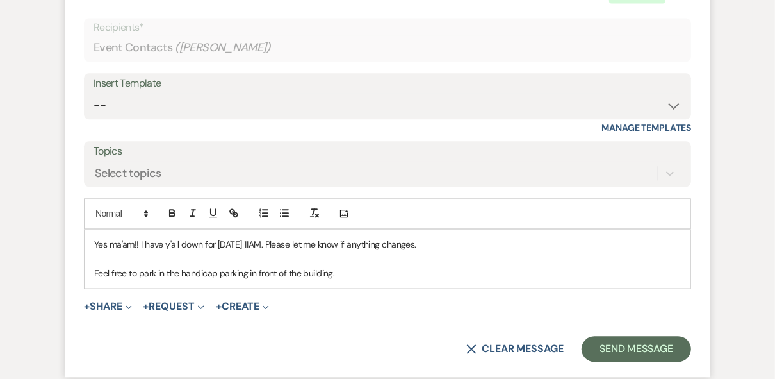
scroll to position [2065, 0]
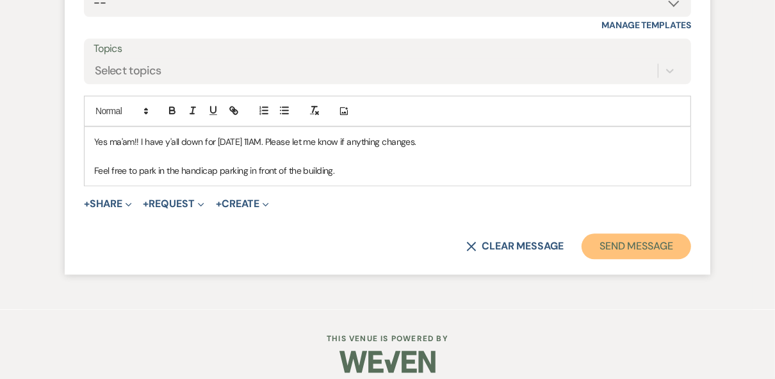
click at [605, 259] on button "Send Message" at bounding box center [637, 246] width 110 height 26
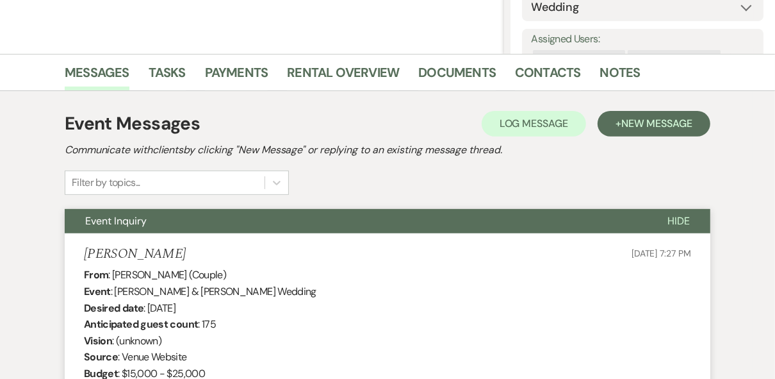
scroll to position [0, 0]
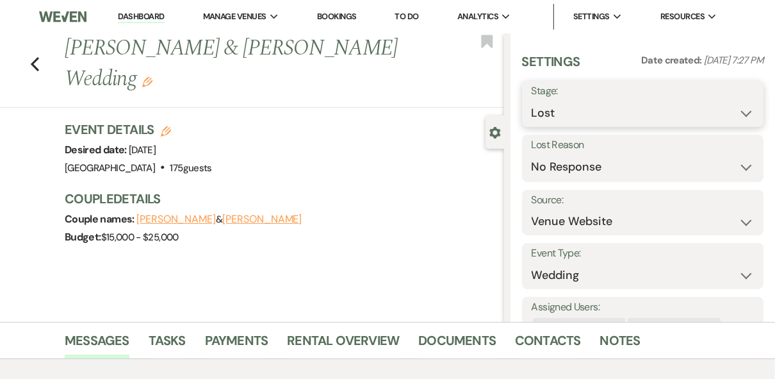
click at [739, 113] on select "Inquiry Follow Up Tour Requested Tour Confirmed Toured Proposal Sent Booked Lost" at bounding box center [643, 113] width 223 height 25
click at [532, 101] on select "Inquiry Follow Up Tour Requested Tour Confirmed Toured Proposal Sent Booked Lost" at bounding box center [643, 113] width 223 height 25
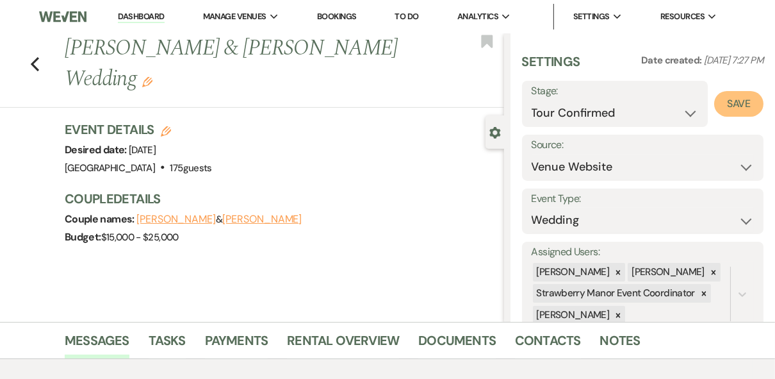
click at [722, 106] on button "Save" at bounding box center [738, 104] width 49 height 26
click at [38, 57] on use "button" at bounding box center [35, 64] width 8 height 14
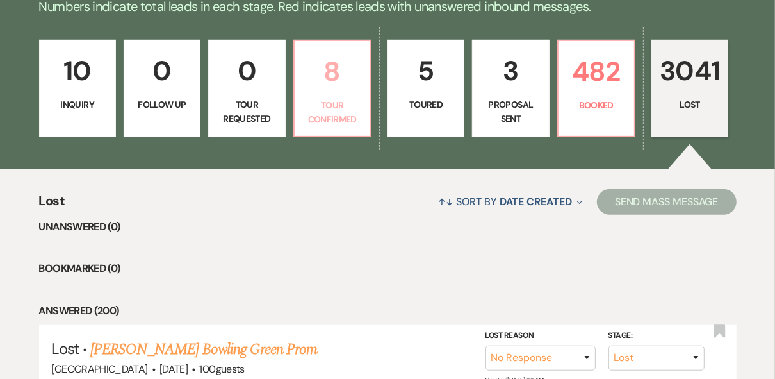
scroll to position [205, 0]
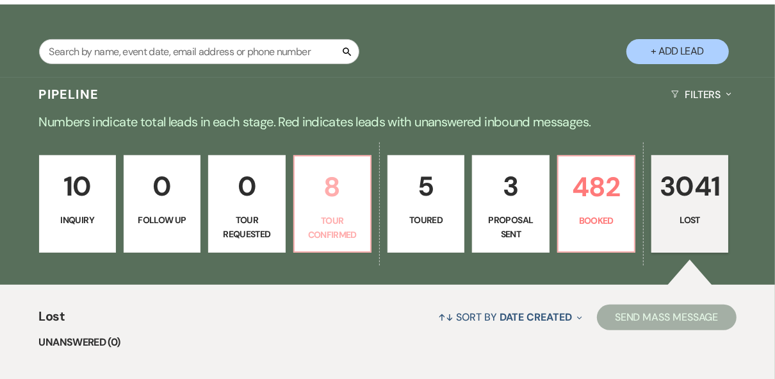
click at [329, 188] on p "8" at bounding box center [332, 186] width 60 height 43
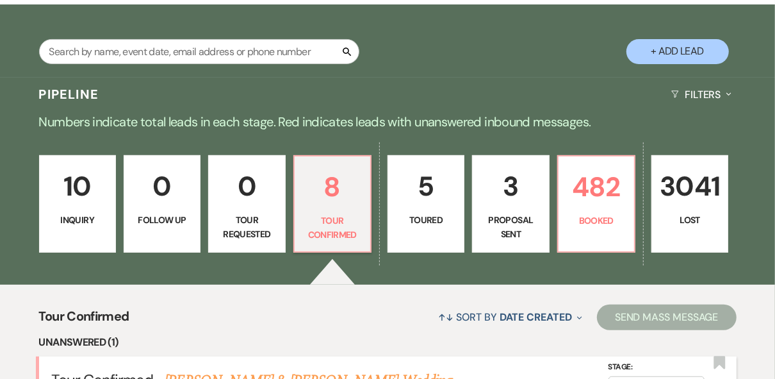
scroll to position [461, 0]
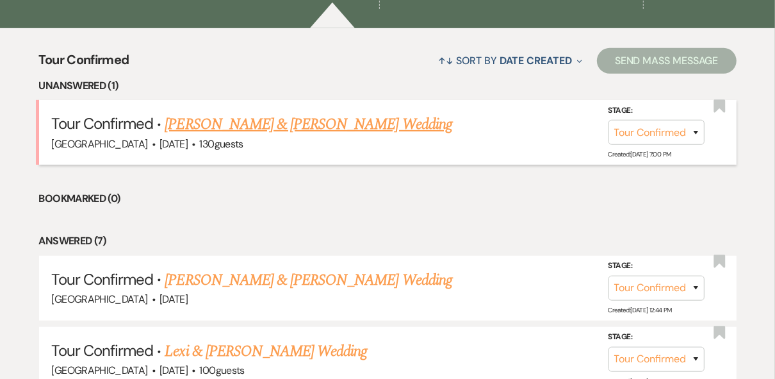
click at [283, 122] on link "[PERSON_NAME] & [PERSON_NAME] Wedding" at bounding box center [308, 124] width 287 height 23
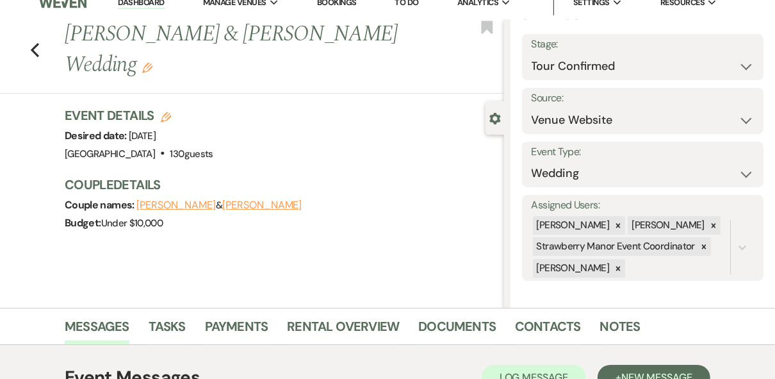
scroll to position [307, 0]
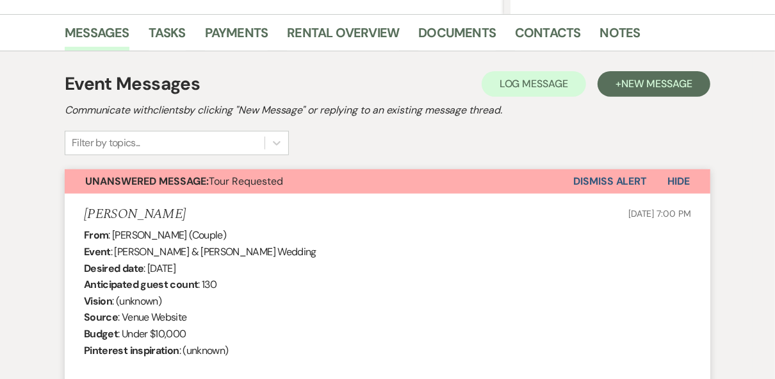
click at [598, 183] on button "Dismiss Alert" at bounding box center [610, 181] width 74 height 24
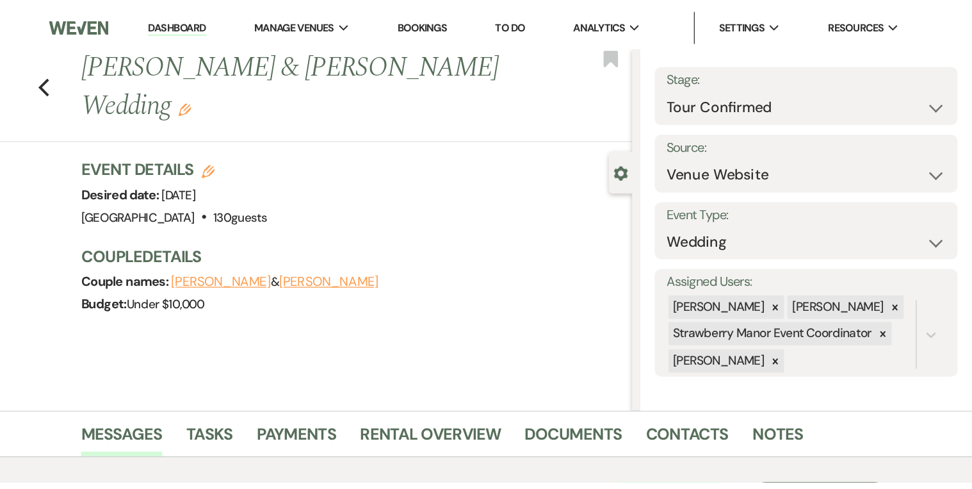
scroll to position [33, 0]
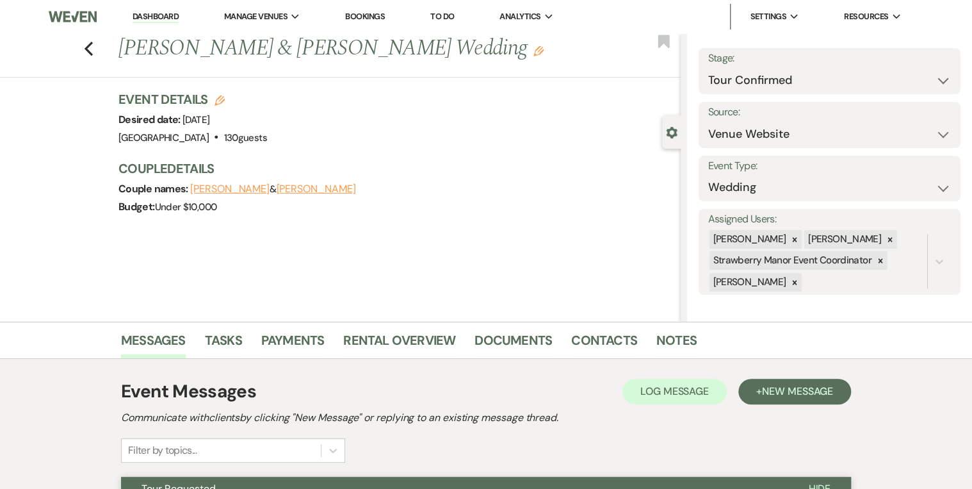
click at [159, 16] on link "Dashboard" at bounding box center [156, 17] width 46 height 12
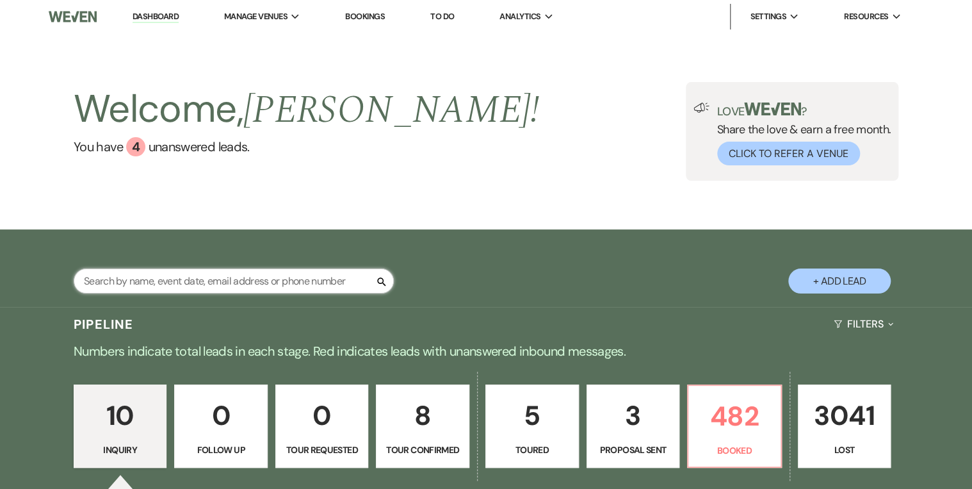
click at [190, 283] on input "text" at bounding box center [234, 280] width 320 height 25
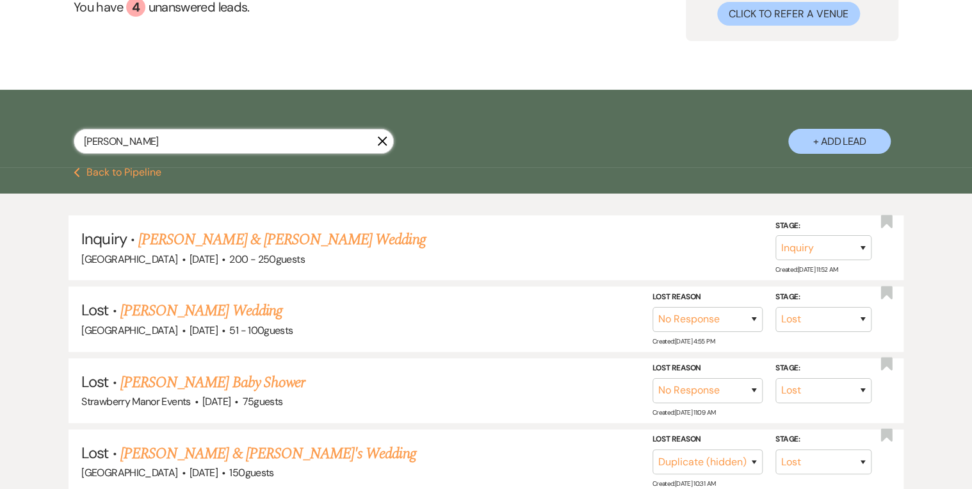
scroll to position [154, 0]
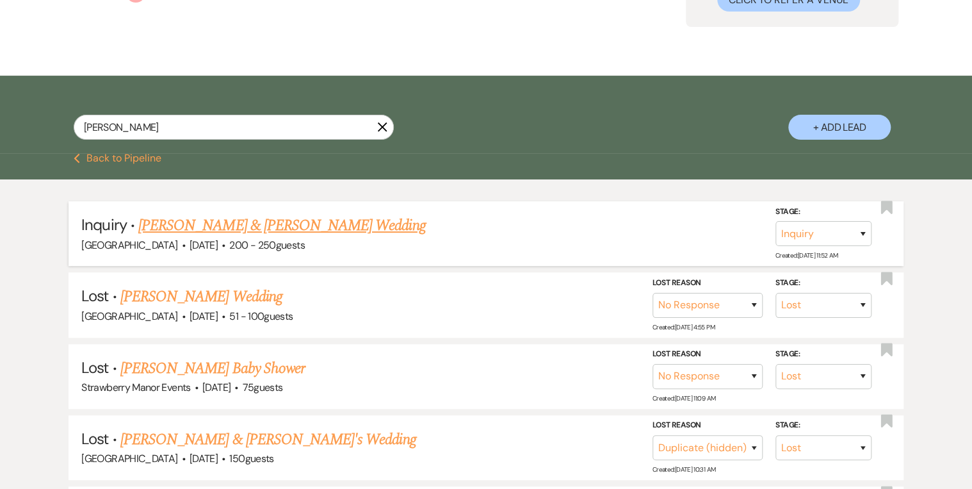
click at [298, 228] on link "[PERSON_NAME] & [PERSON_NAME] Wedding" at bounding box center [281, 225] width 287 height 23
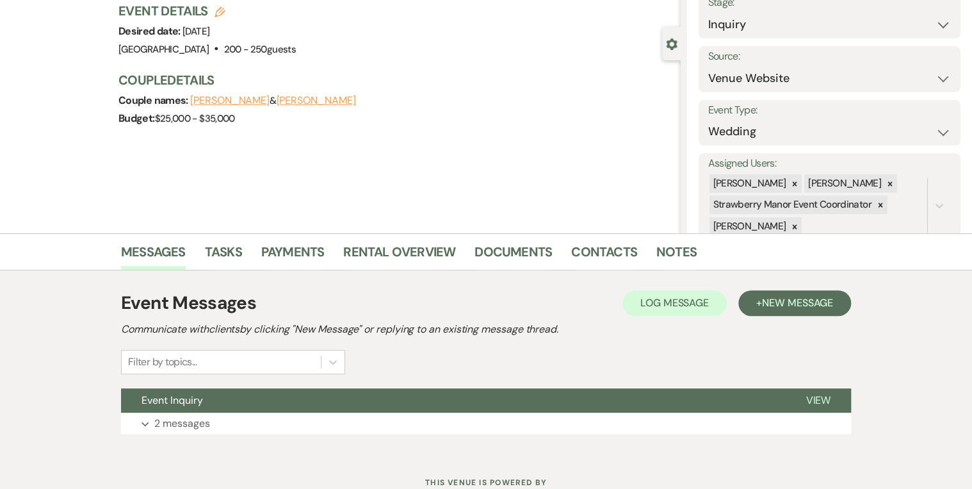
scroll to position [135, 0]
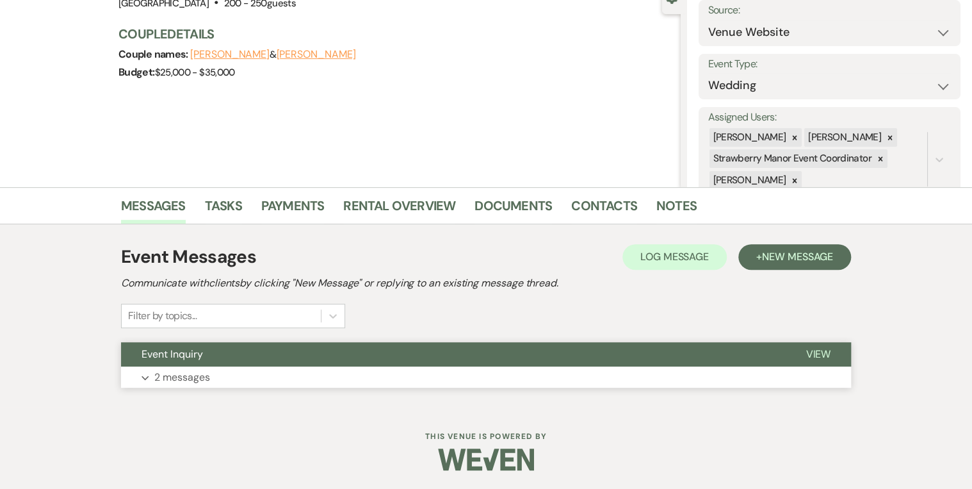
click at [774, 354] on button "View" at bounding box center [818, 354] width 66 height 24
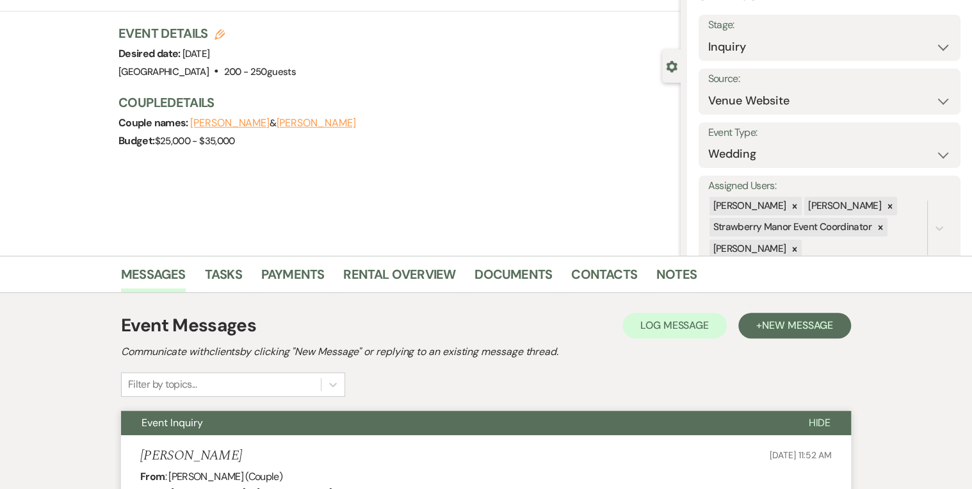
scroll to position [0, 0]
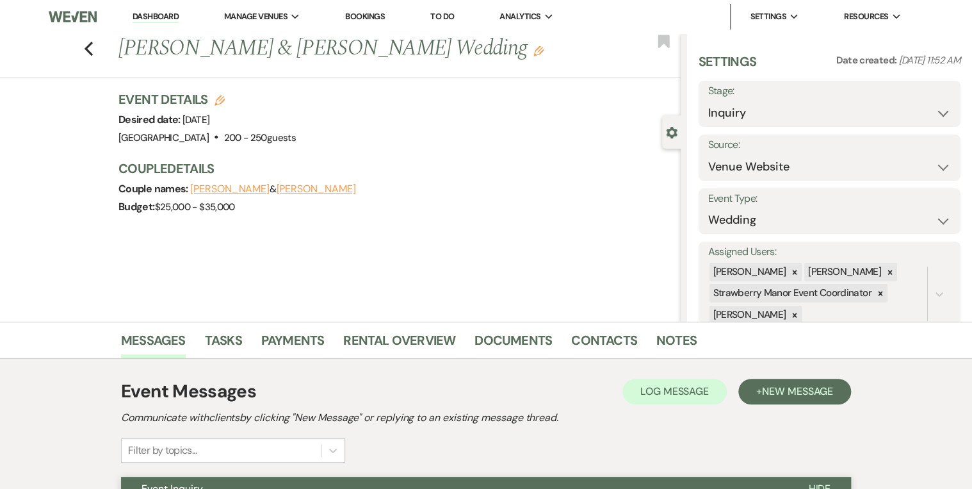
click at [162, 15] on link "Dashboard" at bounding box center [156, 17] width 46 height 12
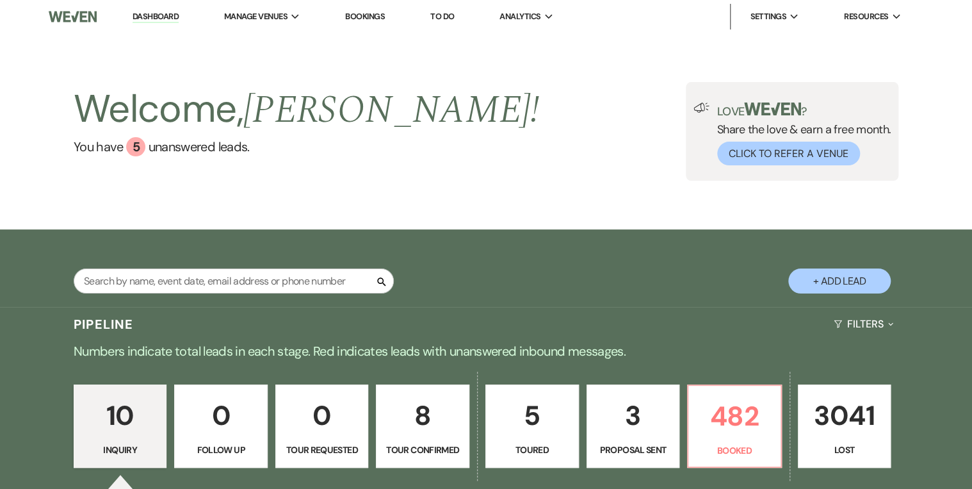
click at [465, 158] on div "Welcome, [PERSON_NAME] ! You have 5 unanswered lead s . Love ? Share the love &…" at bounding box center [486, 131] width 922 height 99
click at [425, 378] on p "8" at bounding box center [422, 415] width 77 height 43
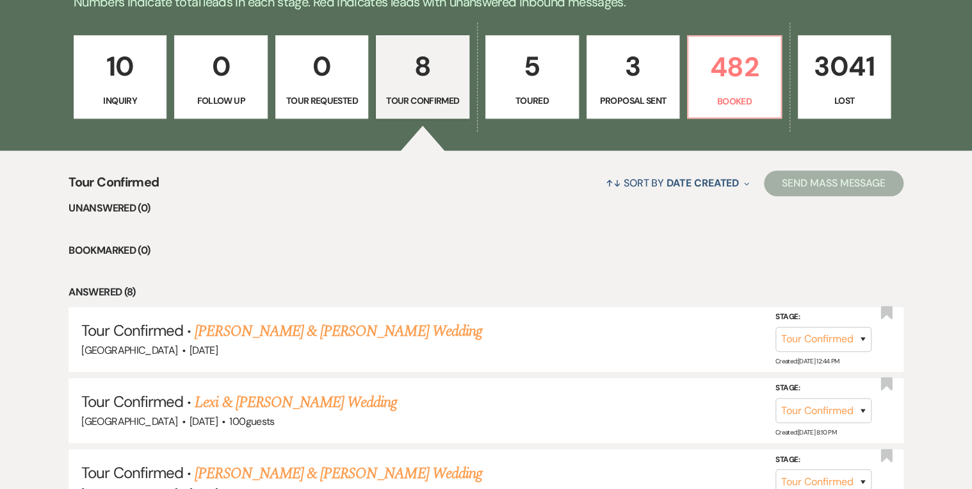
scroll to position [461, 0]
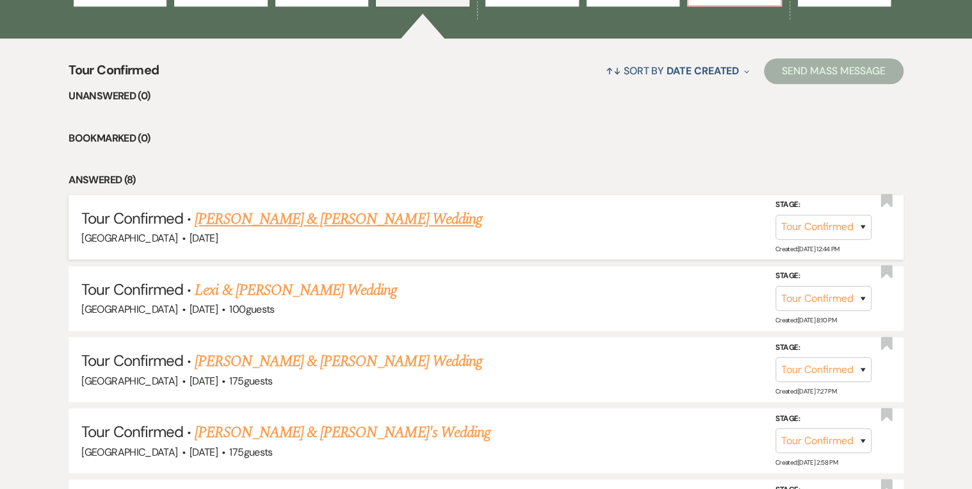
click at [253, 215] on link "[PERSON_NAME] & [PERSON_NAME] Wedding" at bounding box center [338, 219] width 287 height 23
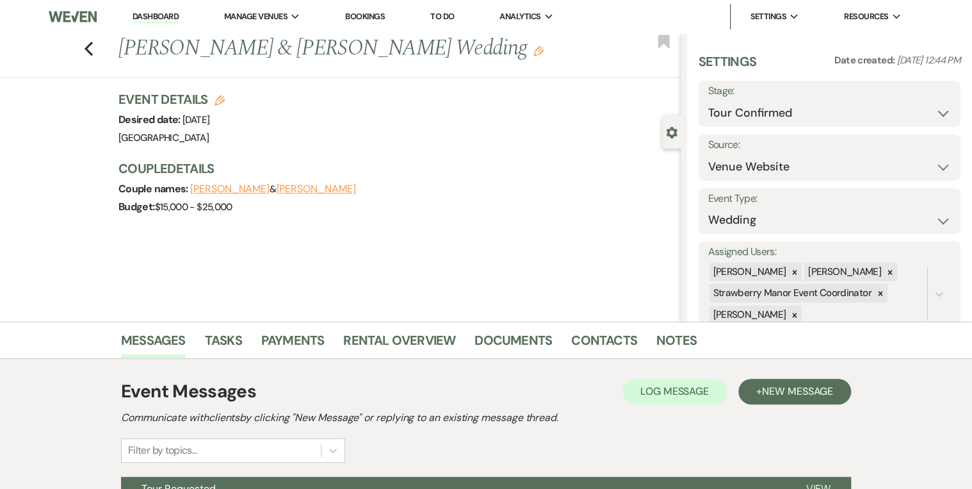
scroll to position [135, 0]
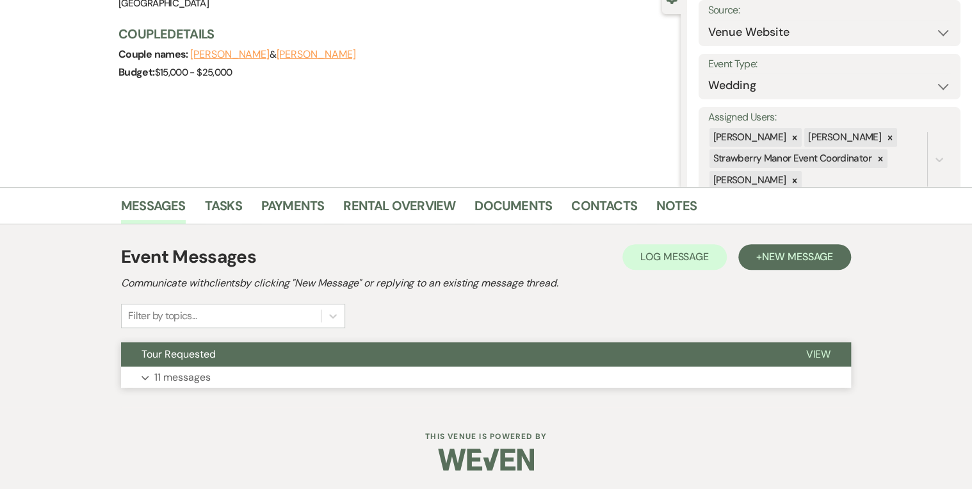
click at [774, 354] on span "View" at bounding box center [818, 353] width 25 height 13
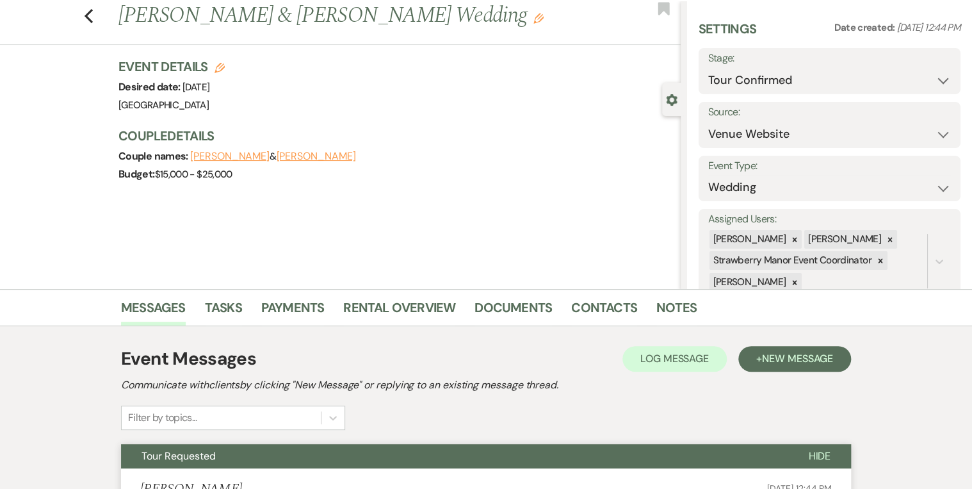
scroll to position [0, 0]
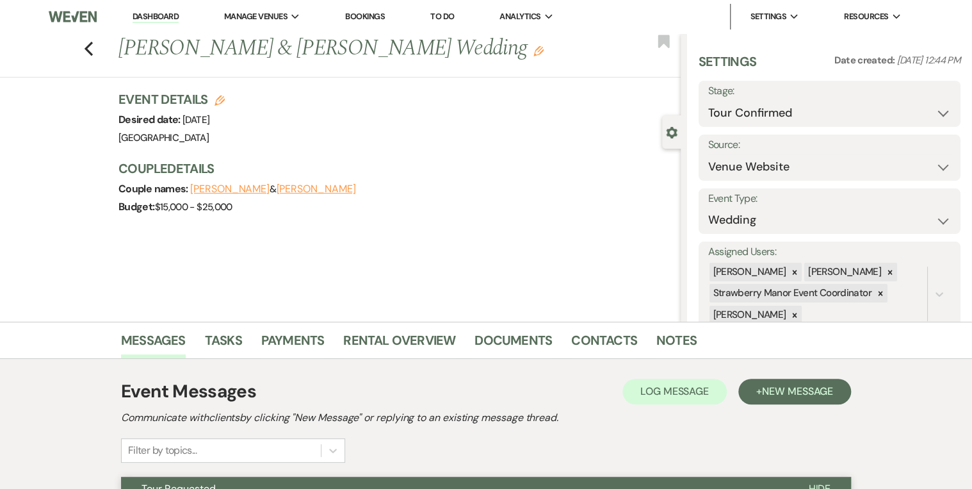
click at [143, 18] on link "Dashboard" at bounding box center [156, 17] width 46 height 12
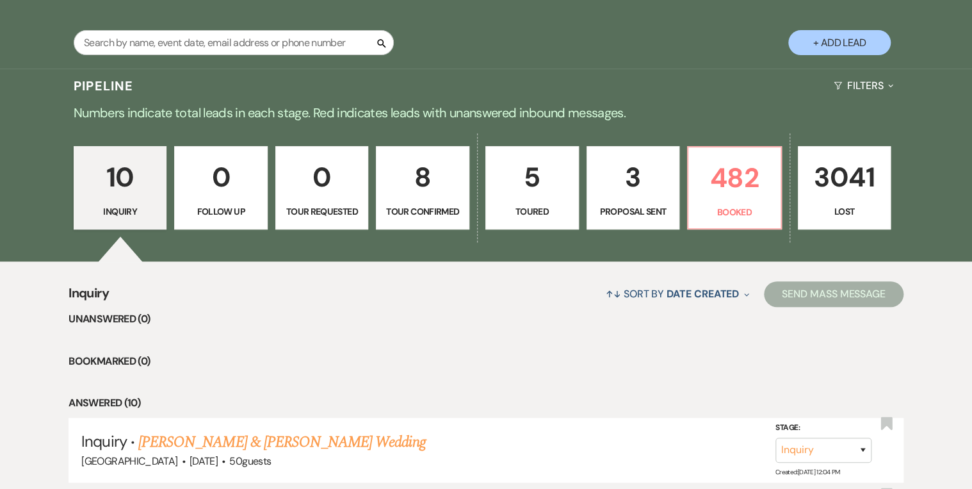
scroll to position [256, 0]
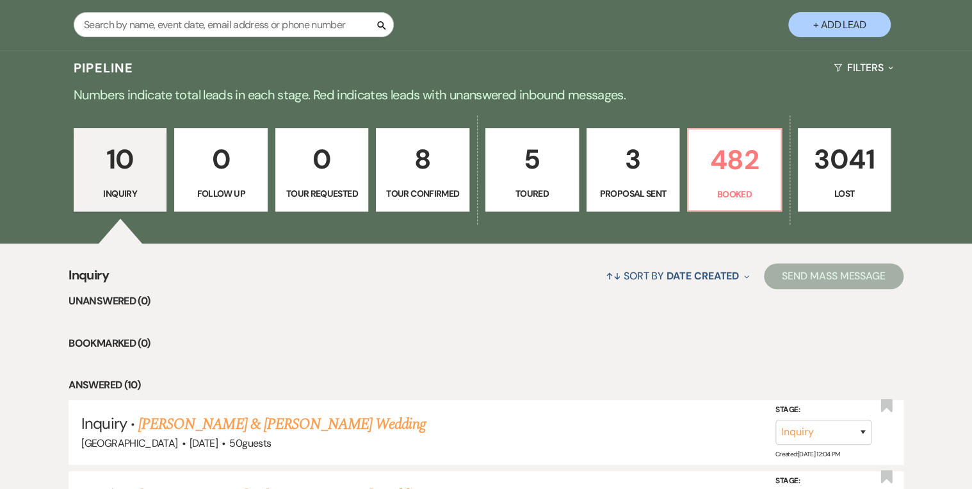
click at [633, 184] on link "3 Proposal Sent" at bounding box center [634, 169] width 94 height 83
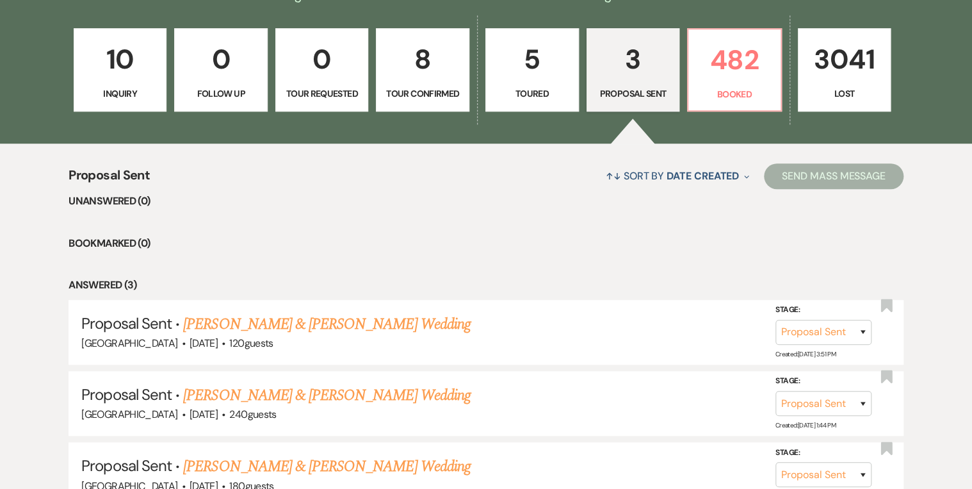
scroll to position [410, 0]
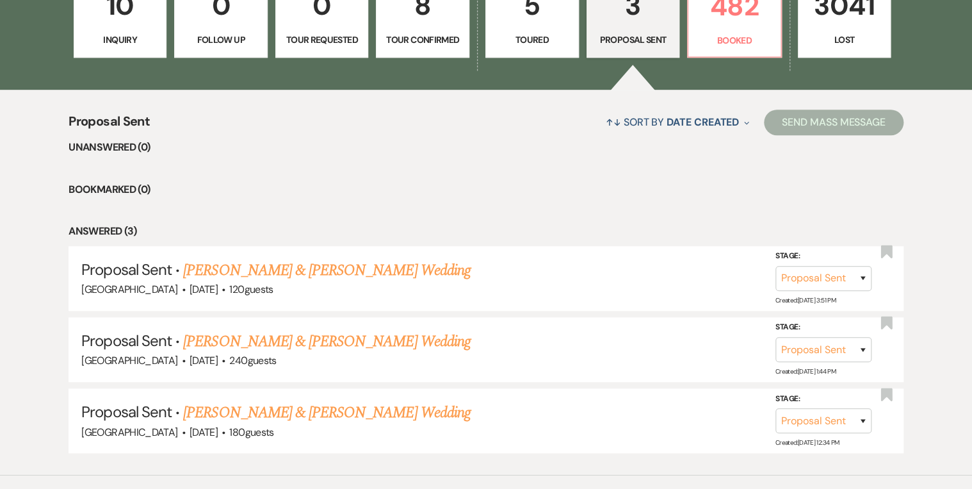
drag, startPoint x: 361, startPoint y: 338, endPoint x: 368, endPoint y: 339, distance: 7.2
click at [361, 338] on link "[PERSON_NAME] & [PERSON_NAME] Wedding" at bounding box center [326, 341] width 287 height 23
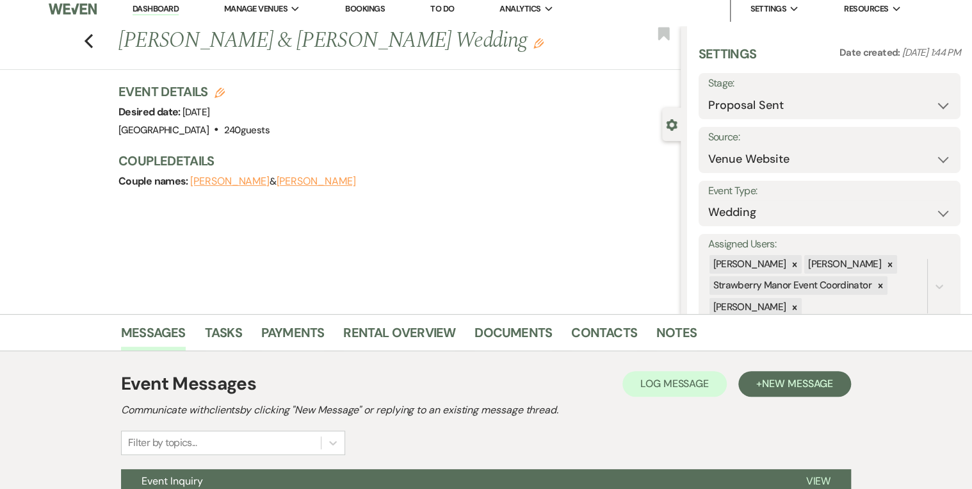
scroll to position [135, 0]
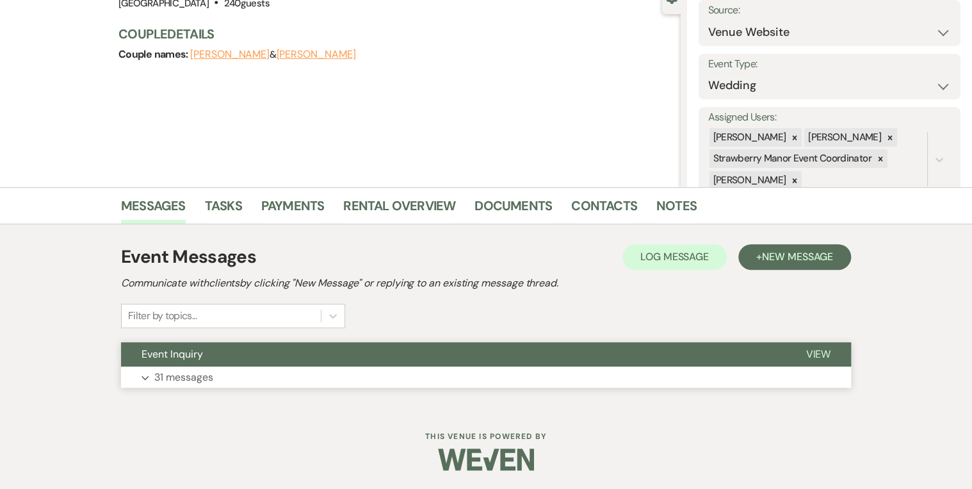
drag, startPoint x: 810, startPoint y: 355, endPoint x: 781, endPoint y: 356, distance: 28.9
click at [774, 356] on span "View" at bounding box center [818, 353] width 25 height 13
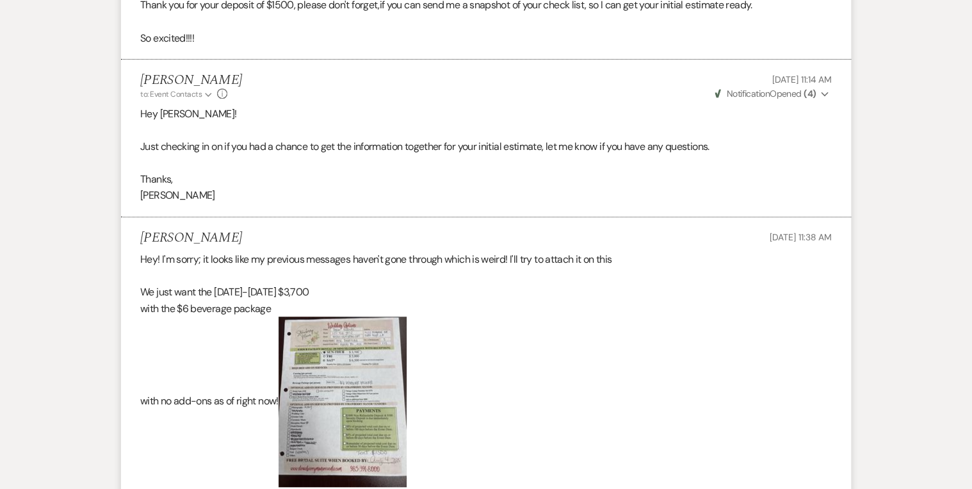
scroll to position [2697, 0]
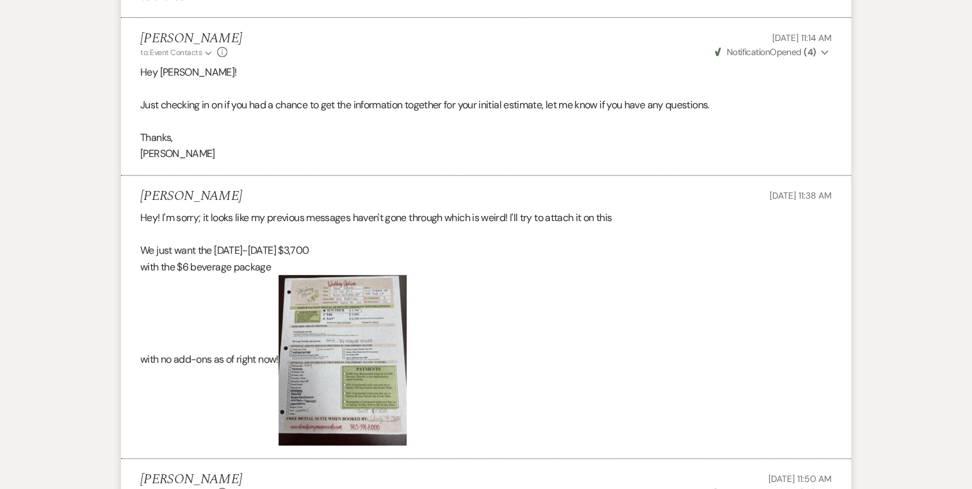
click at [443, 279] on p "with no add-ons as of right now!" at bounding box center [486, 360] width 692 height 170
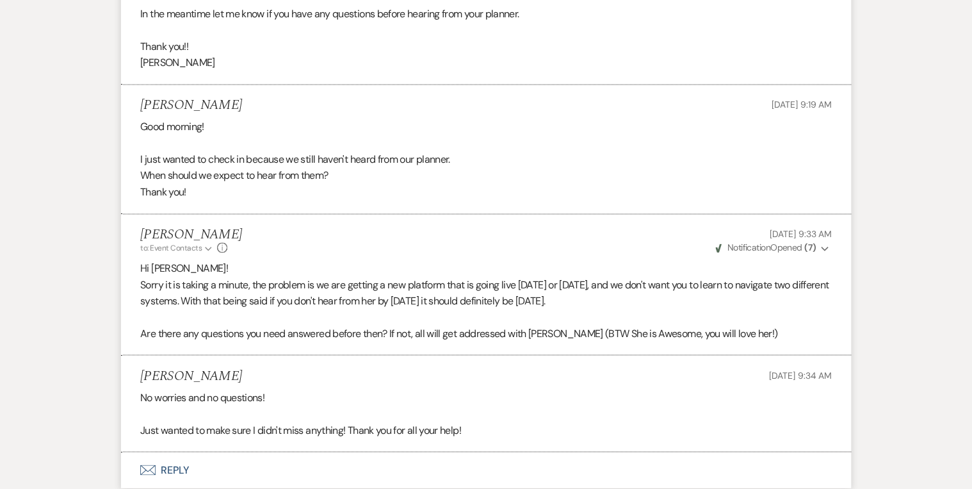
scroll to position [5908, 0]
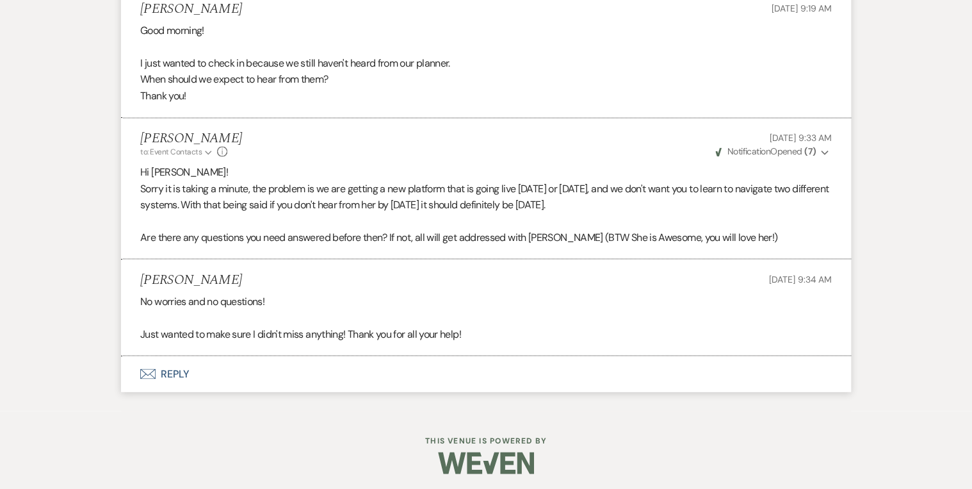
click at [172, 371] on button "Envelope Reply" at bounding box center [486, 374] width 730 height 36
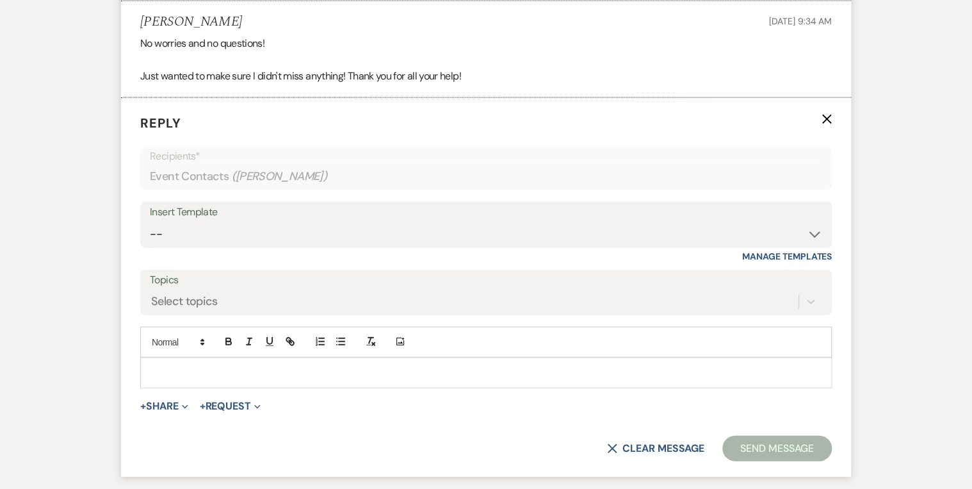
scroll to position [6205, 0]
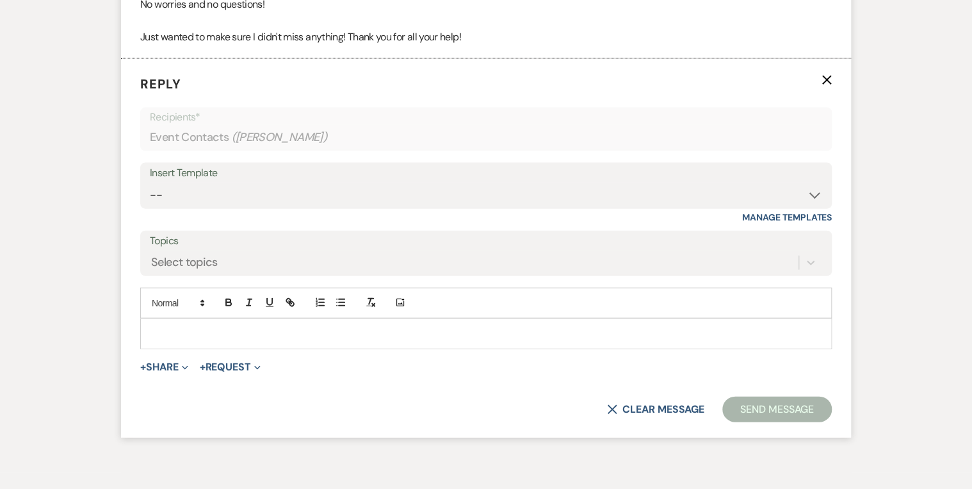
click at [204, 329] on p at bounding box center [486, 334] width 671 height 14
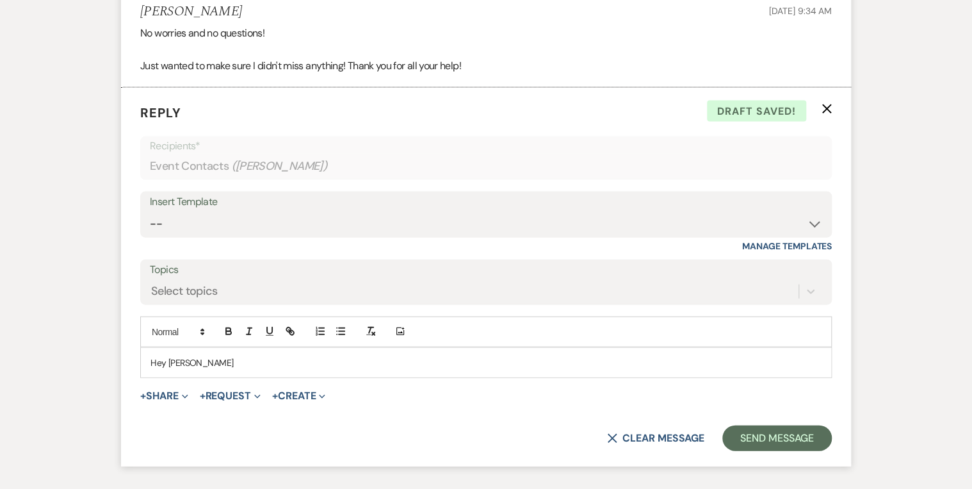
scroll to position [6256, 0]
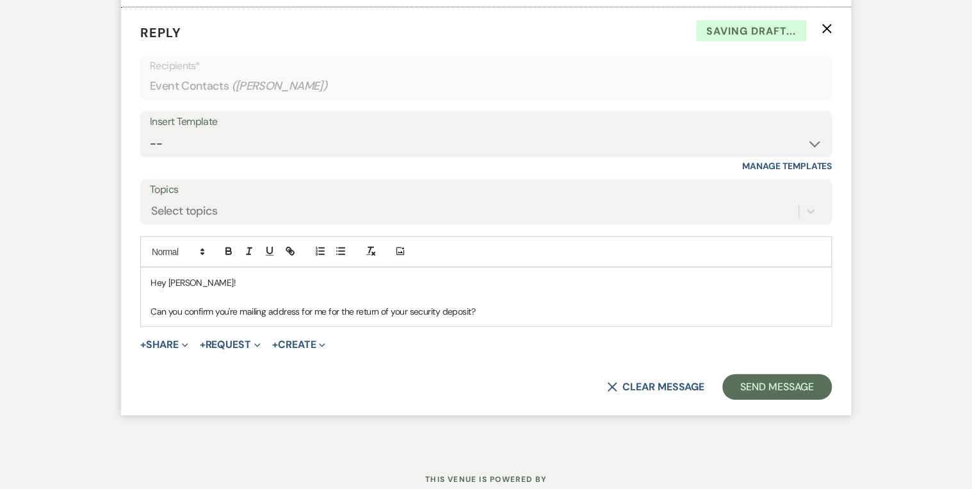
click at [234, 305] on p "Can you confirm you're mailing address for me for the return of your security d…" at bounding box center [486, 311] width 671 height 14
click at [236, 306] on p "Can you confirm you're mailing address for me for the return of your security d…" at bounding box center [486, 311] width 671 height 14
click at [774, 377] on button "Send Message" at bounding box center [778, 387] width 110 height 26
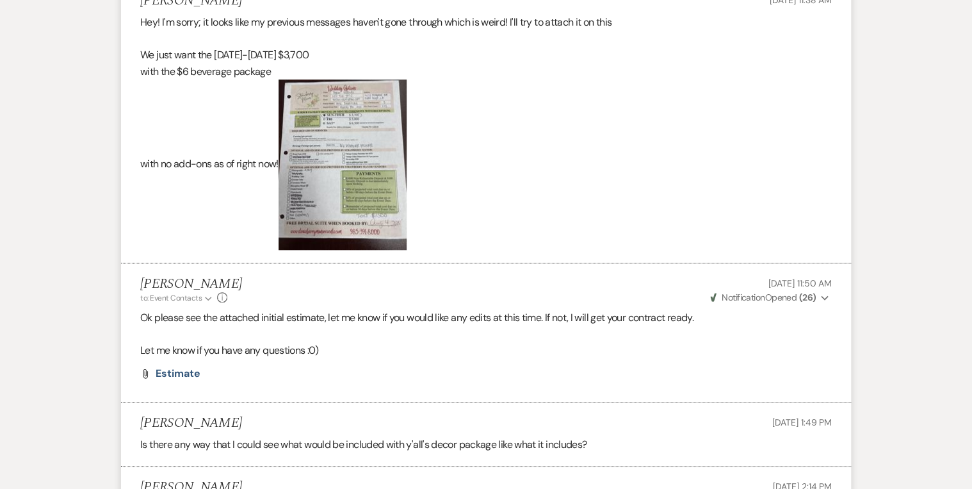
scroll to position [2890, 0]
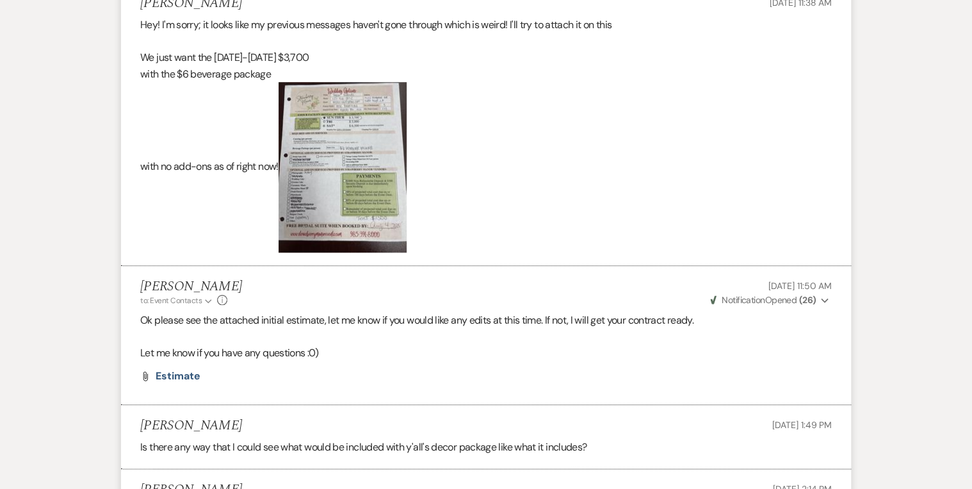
drag, startPoint x: 340, startPoint y: 211, endPoint x: 758, endPoint y: 192, distance: 418.1
click at [758, 192] on p "with no add-ons as of right now!" at bounding box center [486, 167] width 692 height 170
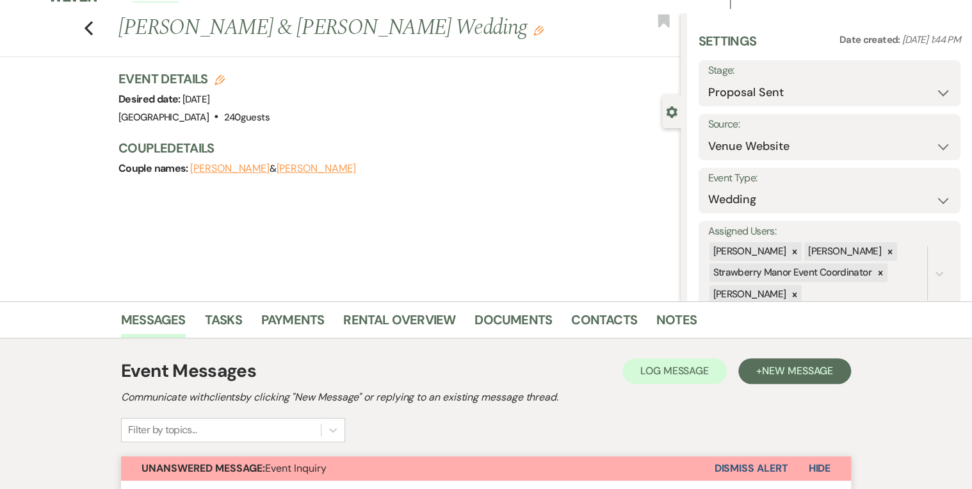
scroll to position [0, 0]
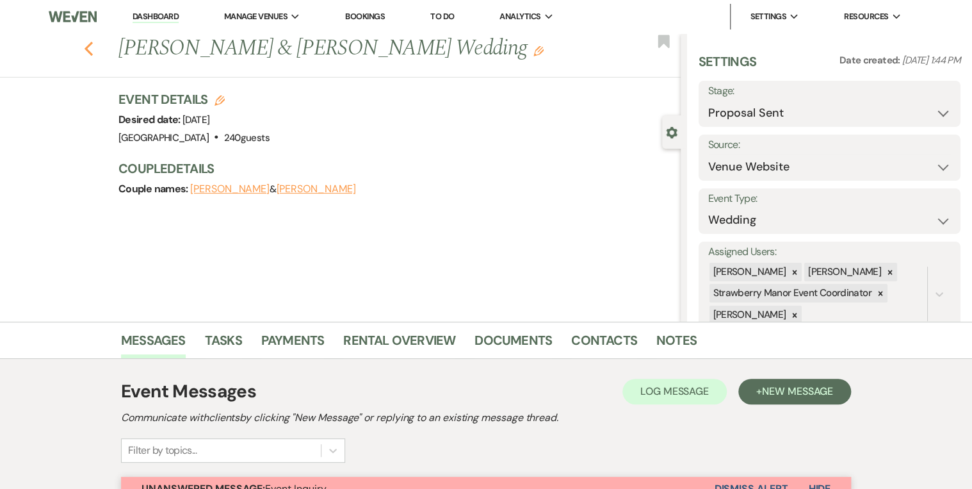
click at [92, 53] on icon "Previous" at bounding box center [89, 48] width 10 height 15
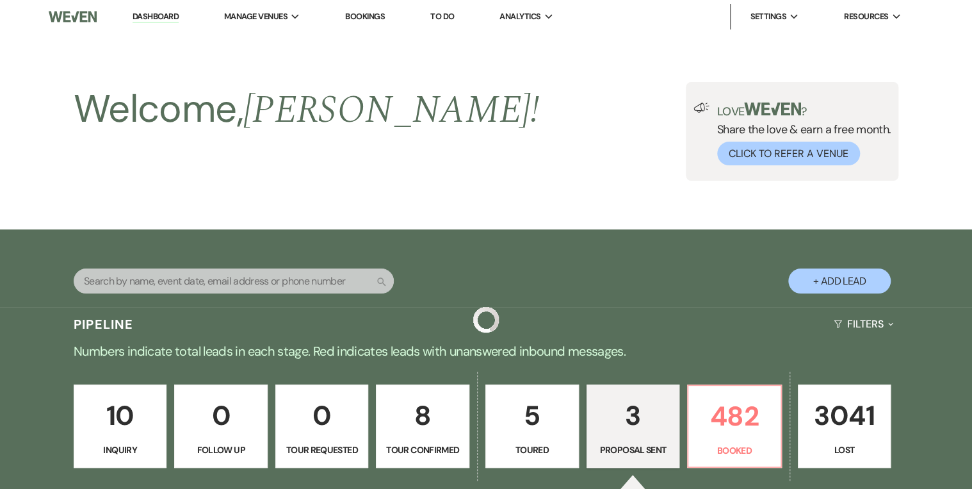
scroll to position [410, 0]
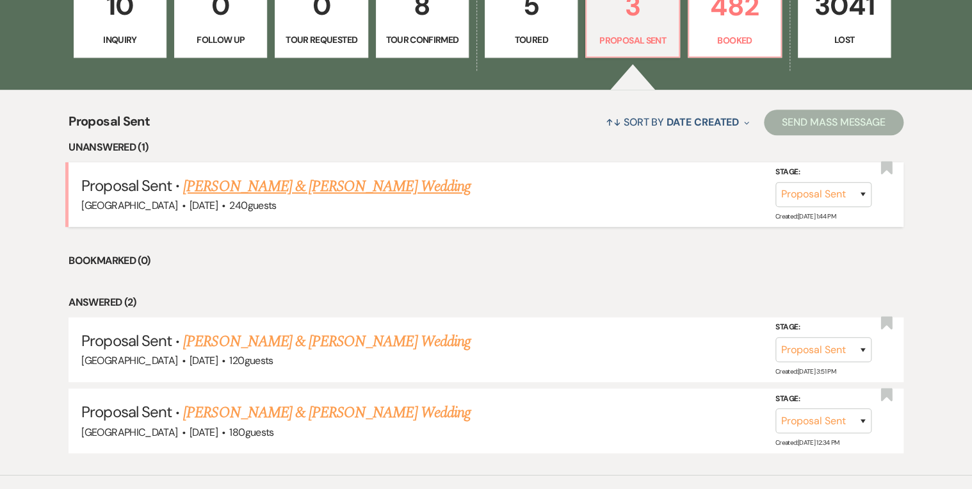
click at [342, 181] on link "[PERSON_NAME] & [PERSON_NAME] Wedding" at bounding box center [326, 186] width 287 height 23
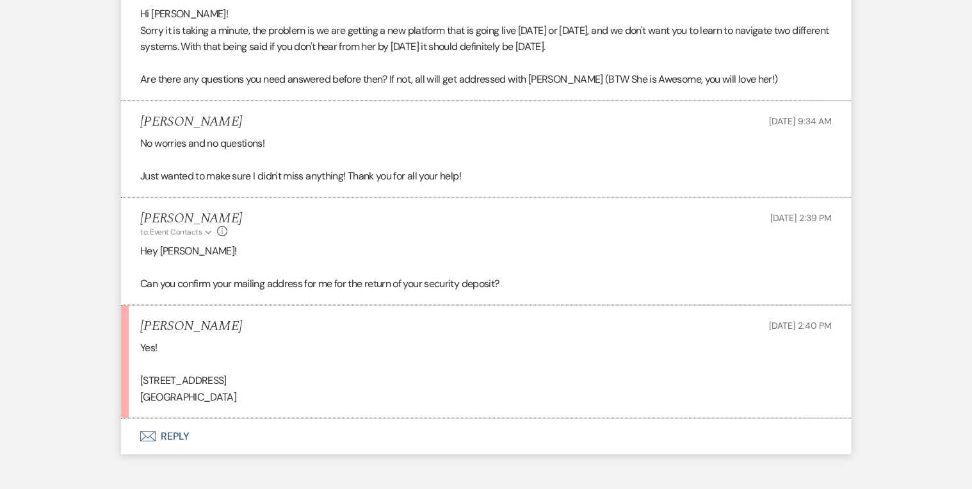
scroll to position [6129, 0]
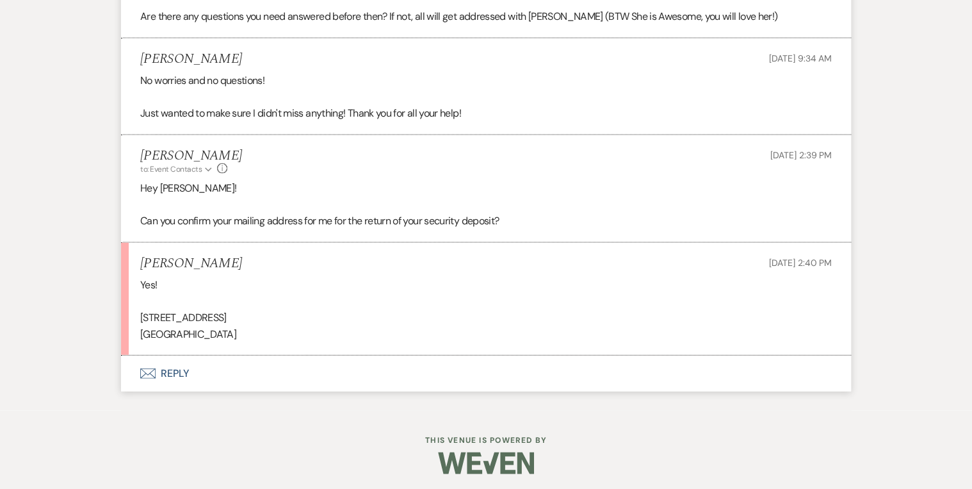
click at [184, 366] on button "Envelope Reply" at bounding box center [486, 374] width 730 height 36
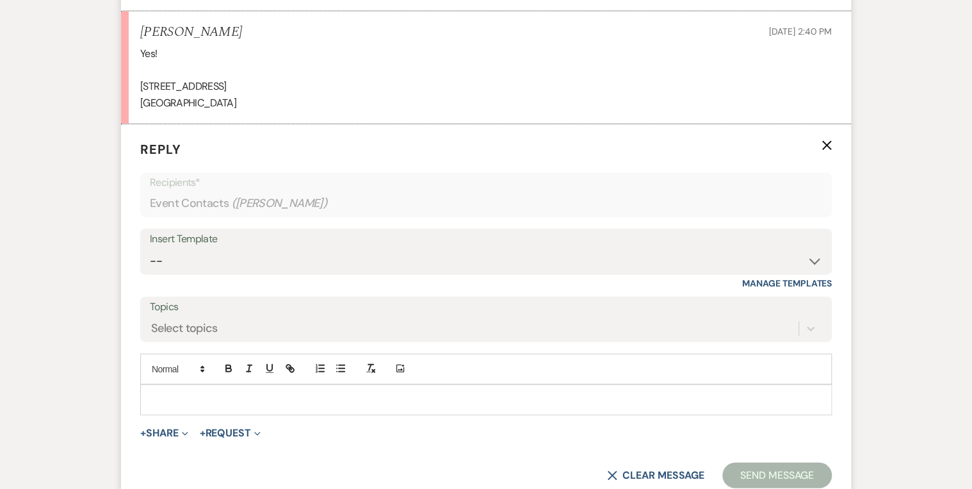
scroll to position [6374, 0]
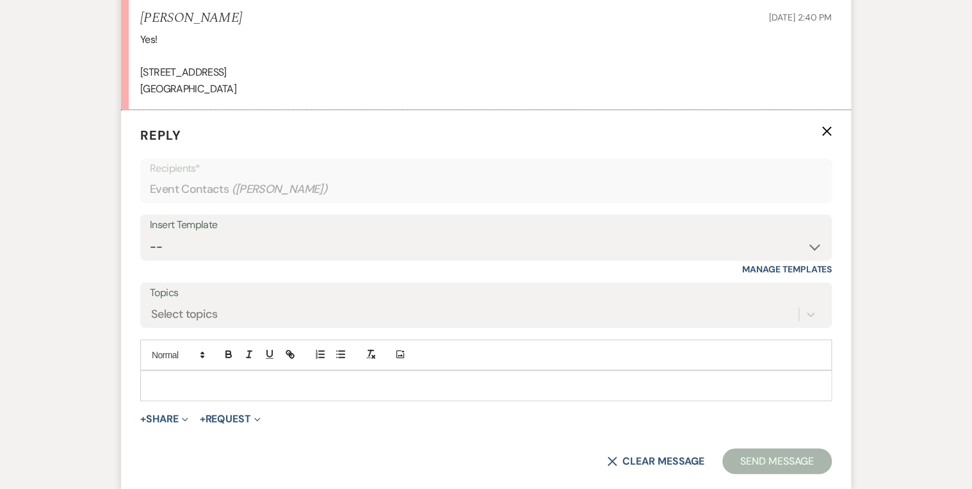
click at [191, 378] on p at bounding box center [486, 386] width 671 height 14
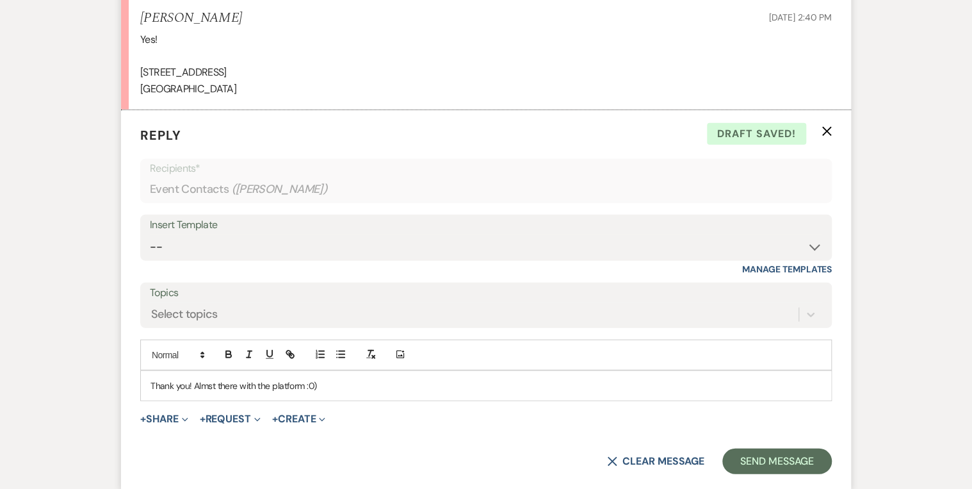
click at [207, 378] on p "Thank you! Almst there with the platform :0)" at bounding box center [486, 386] width 671 height 14
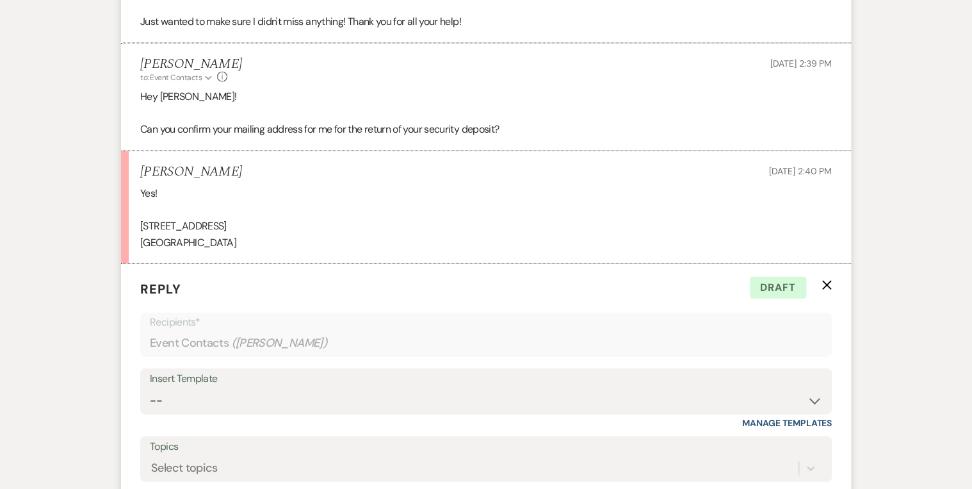
scroll to position [6487, 0]
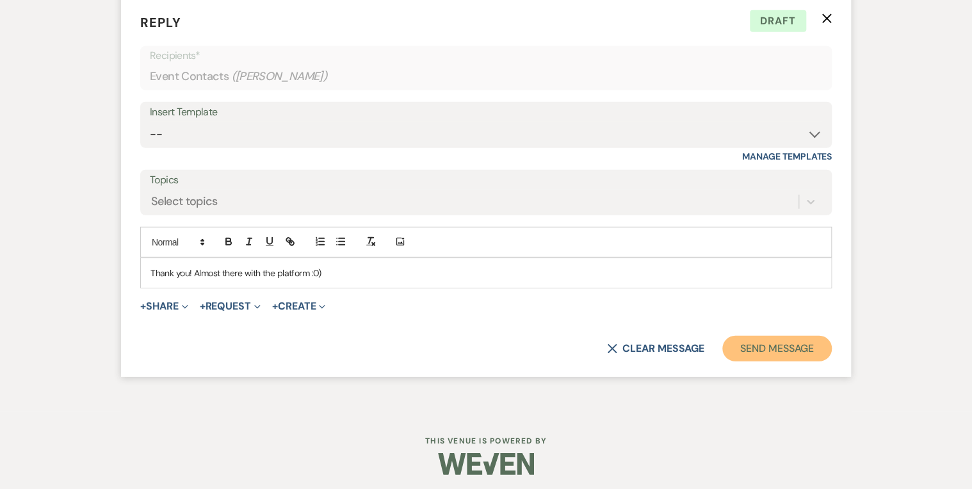
click at [774, 341] on button "Send Message" at bounding box center [778, 349] width 110 height 26
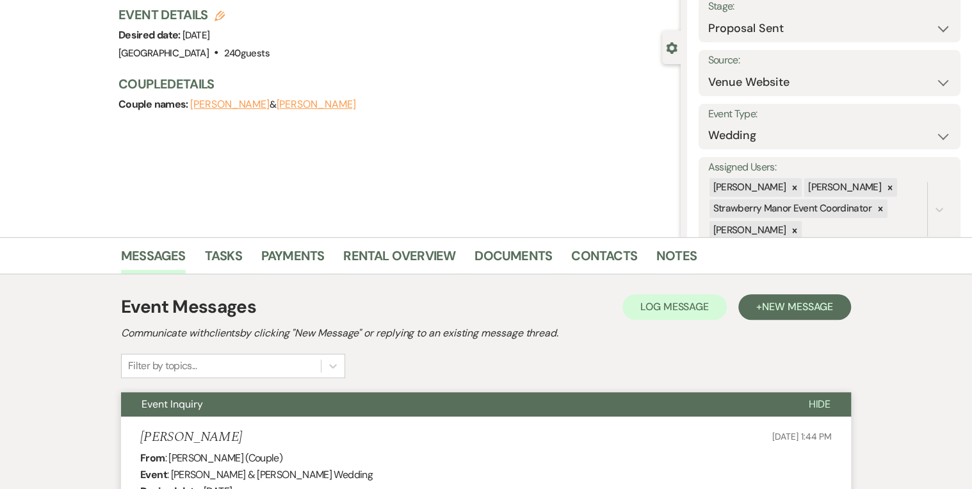
scroll to position [0, 0]
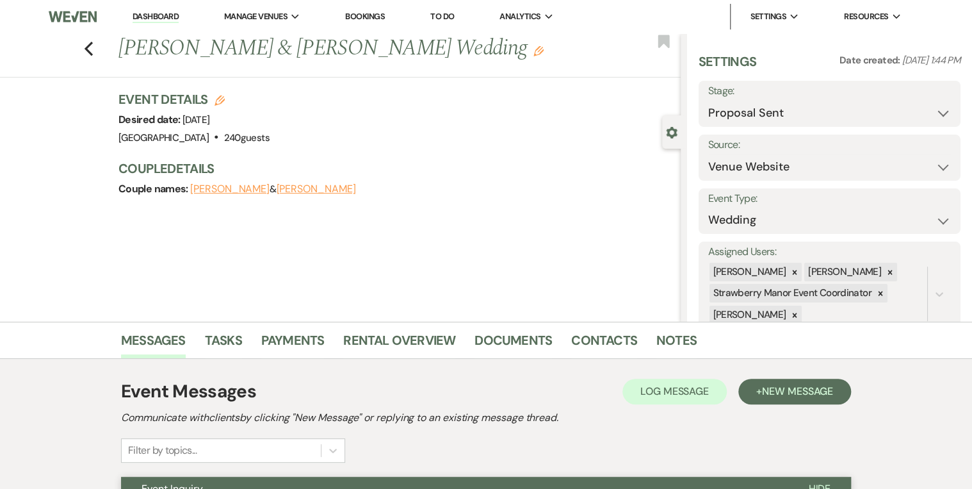
click at [145, 15] on link "Dashboard" at bounding box center [156, 17] width 46 height 12
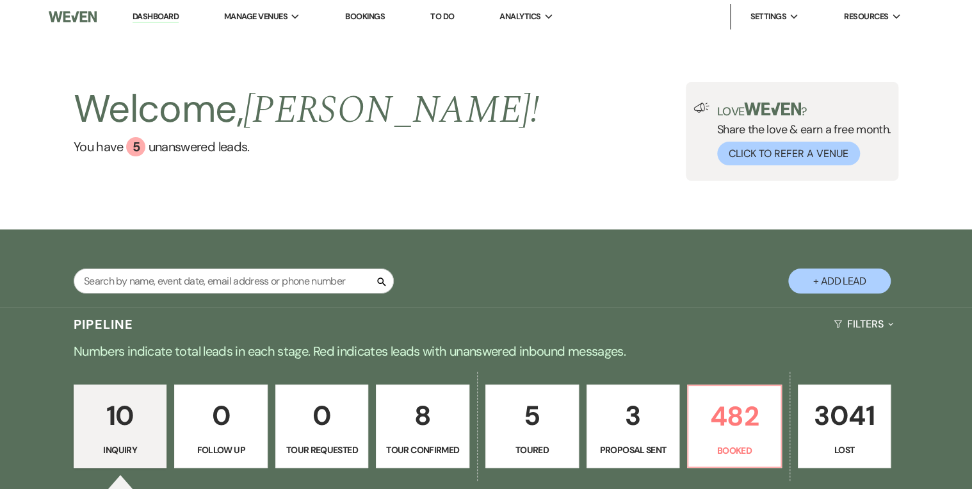
click at [553, 172] on div "Welcome, [PERSON_NAME] ! You have 5 unanswered lead s . Love ? Share the love &…" at bounding box center [486, 131] width 922 height 99
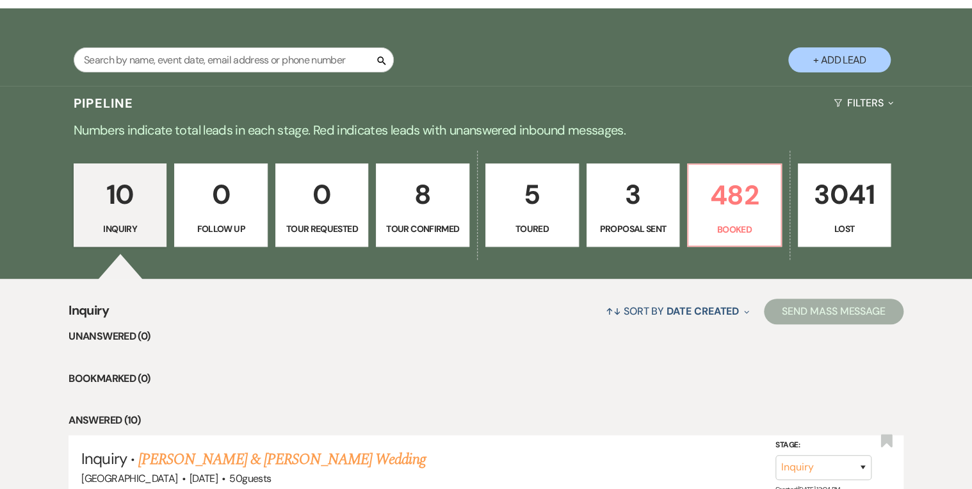
scroll to position [256, 0]
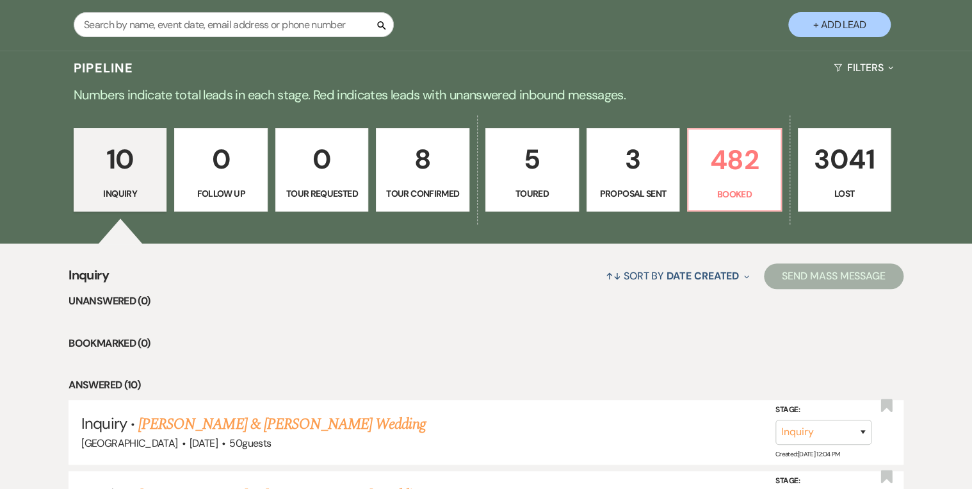
click at [626, 187] on p "Proposal Sent" at bounding box center [633, 193] width 77 height 14
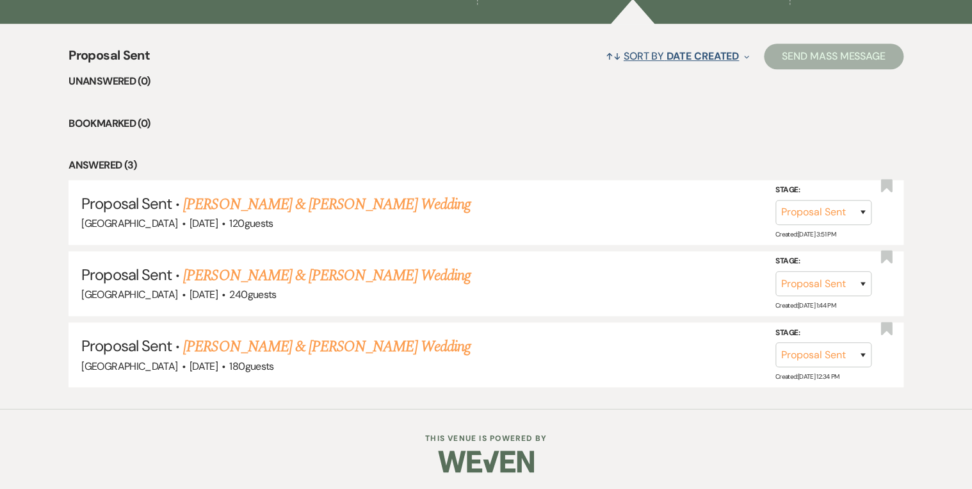
scroll to position [168, 0]
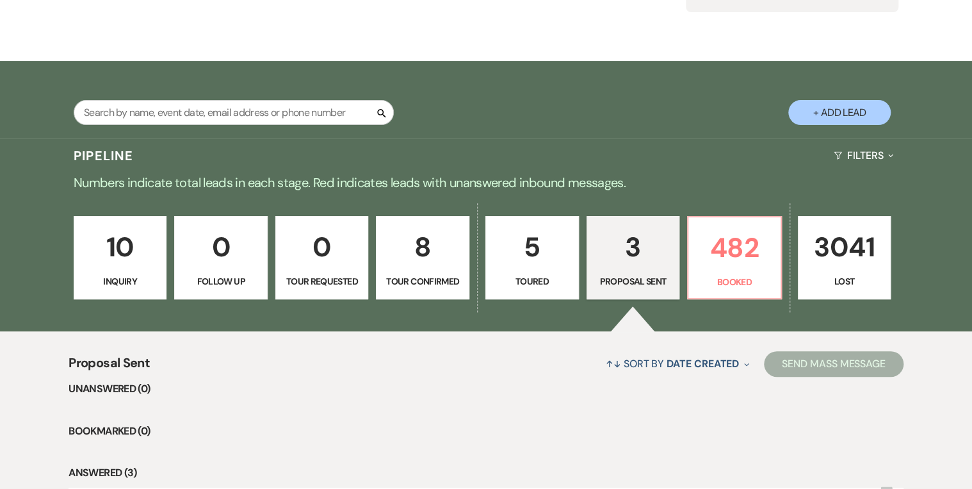
click at [102, 251] on p "10" at bounding box center [120, 246] width 77 height 43
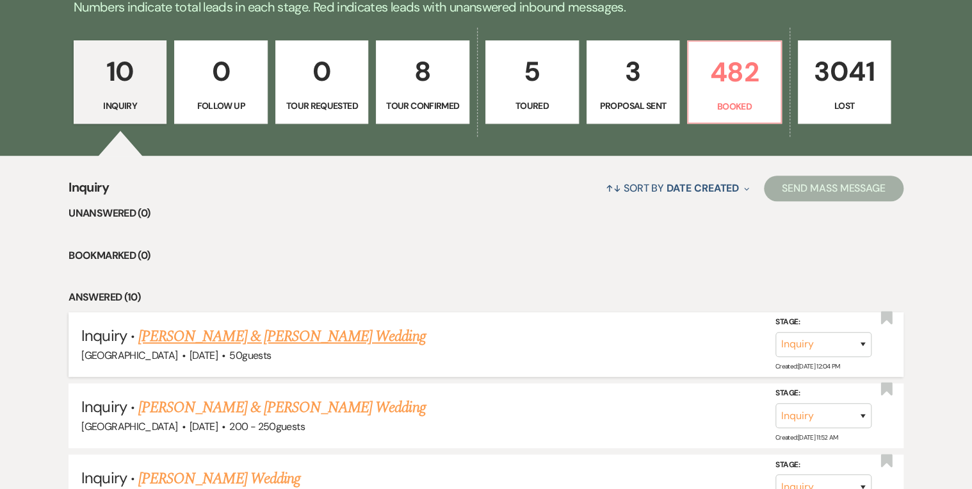
scroll to position [220, 0]
